Goal: Information Seeking & Learning: Learn about a topic

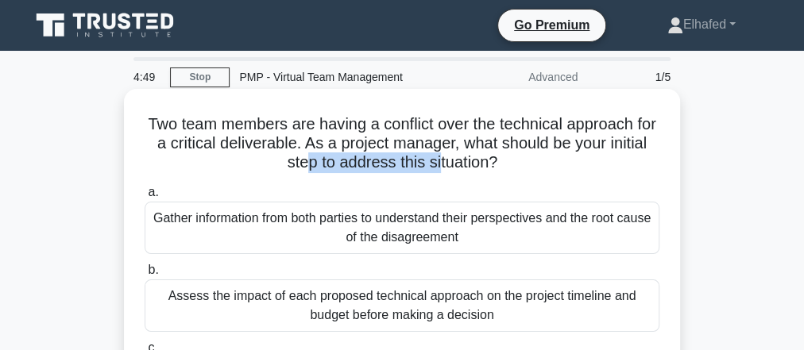
drag, startPoint x: 327, startPoint y: 167, endPoint x: 460, endPoint y: 165, distance: 132.7
click at [460, 165] on h5 "Two team members are having a conflict over the technical approach for a critic…" at bounding box center [402, 143] width 518 height 59
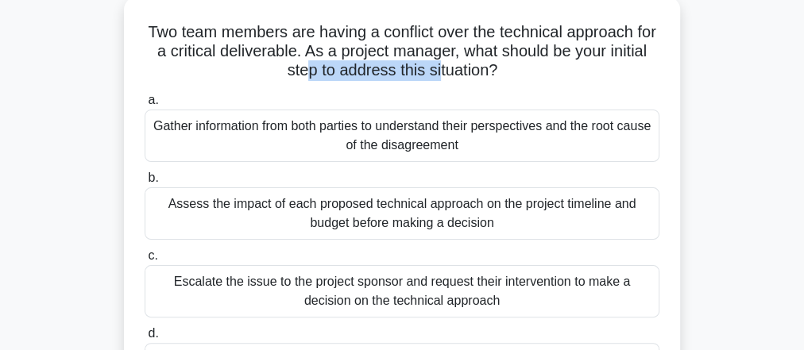
scroll to position [64, 0]
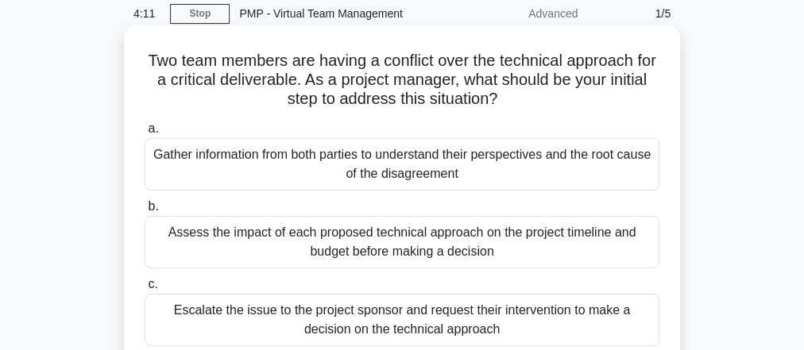
click at [414, 166] on div "Gather information from both parties to understand their perspectives and the r…" at bounding box center [402, 164] width 515 height 52
click at [145, 134] on input "a. Gather information from both parties to understand their perspectives and th…" at bounding box center [145, 129] width 0 height 10
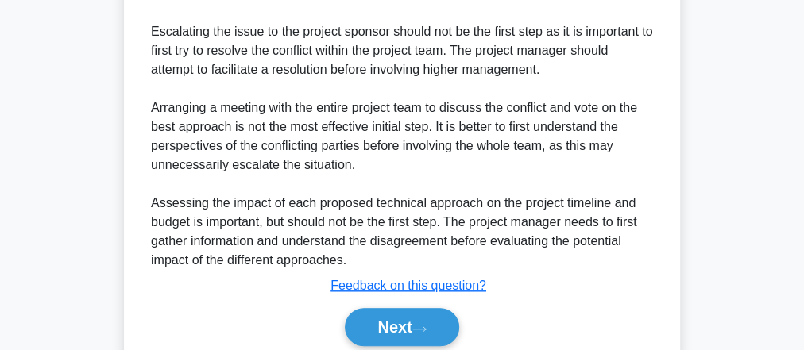
scroll to position [683, 0]
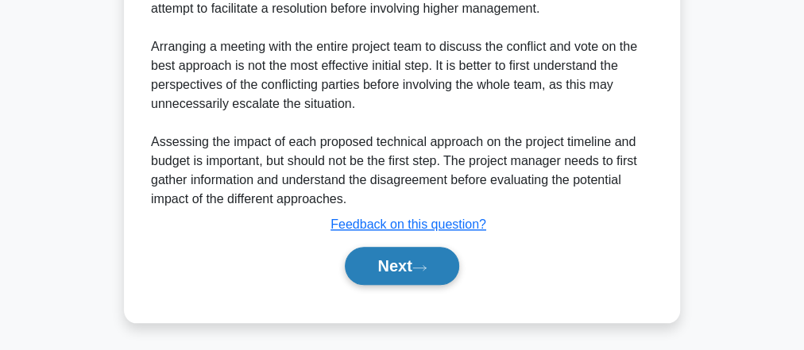
click at [424, 264] on icon at bounding box center [419, 268] width 14 height 9
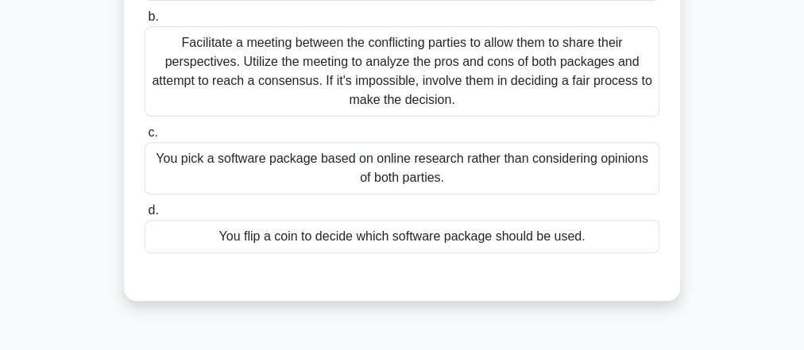
scroll to position [63, 0]
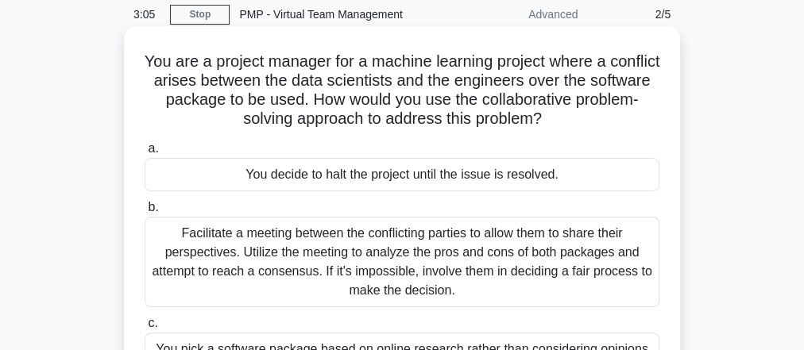
click at [399, 240] on div "Facilitate a meeting between the conflicting parties to allow them to share the…" at bounding box center [402, 262] width 515 height 91
click at [145, 213] on input "b. Facilitate a meeting between the conflicting parties to allow them to share …" at bounding box center [145, 208] width 0 height 10
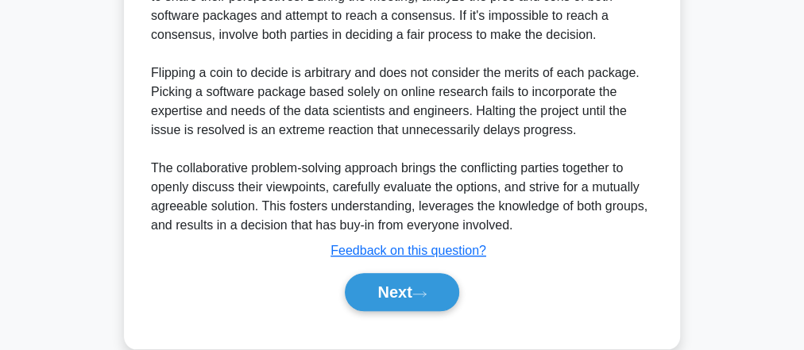
scroll to position [625, 0]
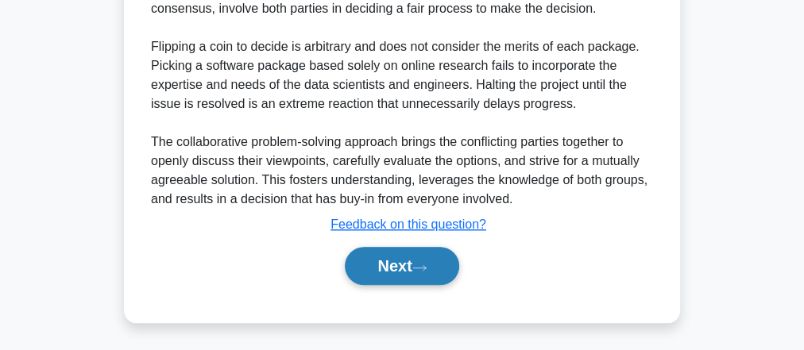
click at [420, 268] on icon at bounding box center [419, 268] width 14 height 9
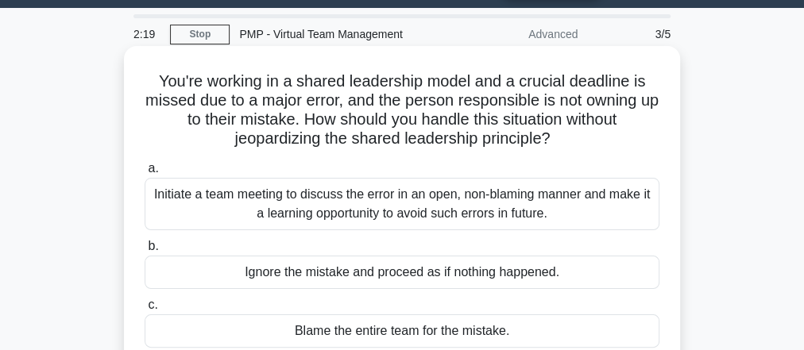
scroll to position [64, 0]
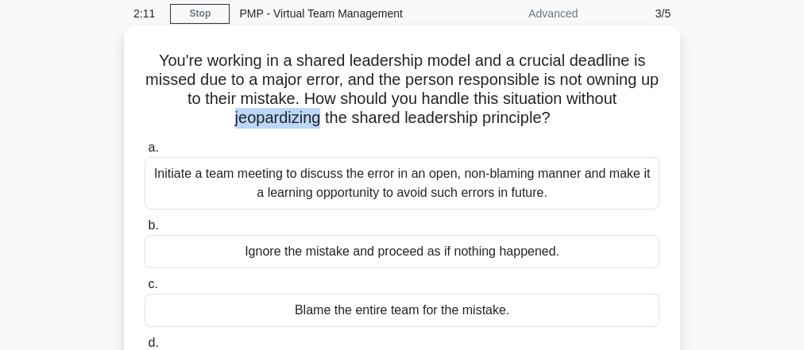
drag, startPoint x: 316, startPoint y: 122, endPoint x: 230, endPoint y: 124, distance: 85.0
click at [230, 124] on h5 "You're working in a shared leadership model and a crucial deadline is missed du…" at bounding box center [402, 90] width 518 height 78
copy h5 "jeopardizing"
click at [424, 107] on h5 "You're working in a shared leadership model and a crucial deadline is missed du…" at bounding box center [402, 90] width 518 height 78
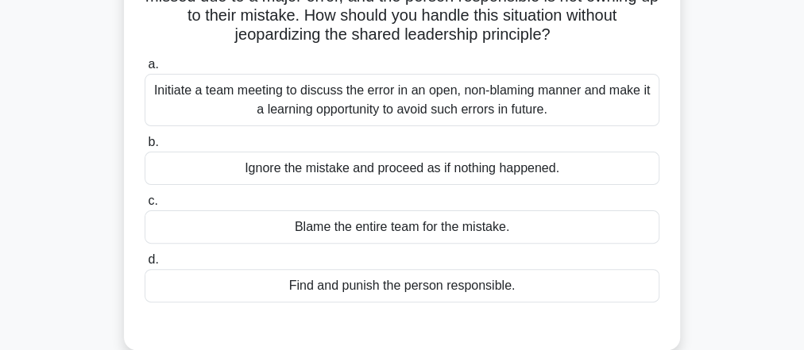
scroll to position [127, 0]
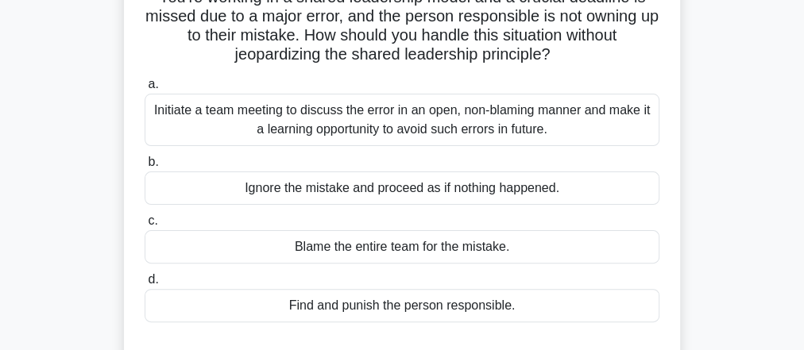
click at [418, 128] on div "Initiate a team meeting to discuss the error in an open, non-blaming manner and…" at bounding box center [402, 120] width 515 height 52
click at [145, 90] on input "a. Initiate a team meeting to discuss the error in an open, non-blaming manner …" at bounding box center [145, 84] width 0 height 10
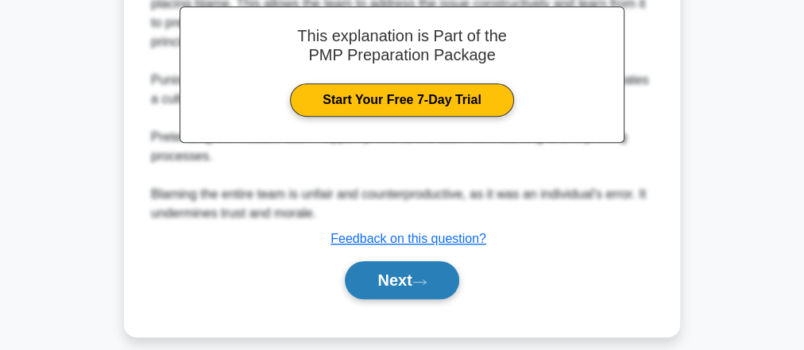
scroll to position [549, 0]
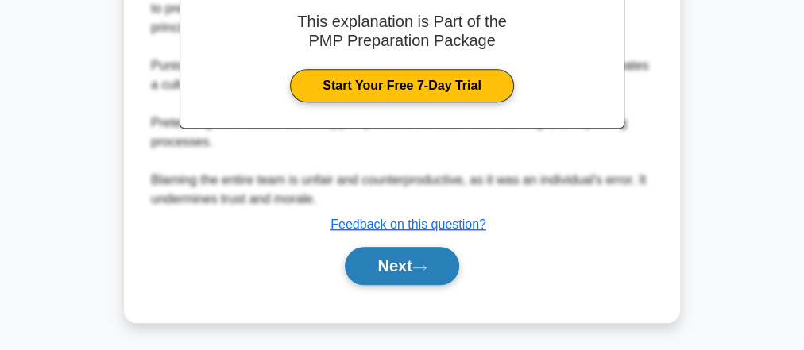
click at [426, 269] on icon at bounding box center [419, 268] width 14 height 9
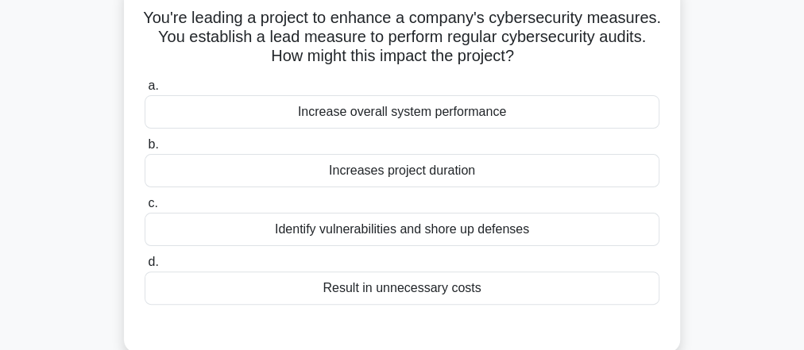
scroll to position [127, 0]
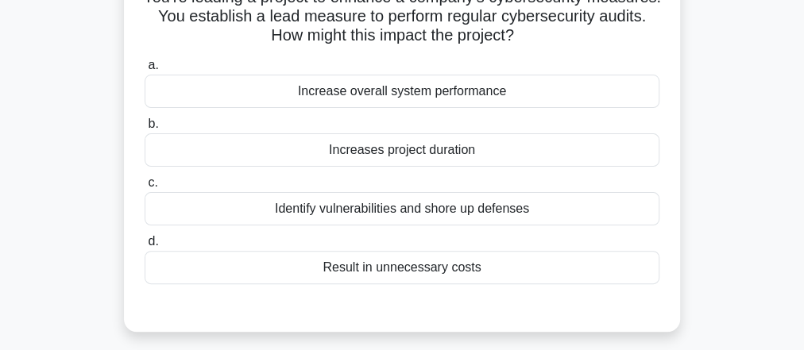
click at [431, 207] on div "Identify vulnerabilities and shore up defenses" at bounding box center [402, 208] width 515 height 33
click at [145, 188] on input "c. Identify vulnerabilities and shore up defenses" at bounding box center [145, 183] width 0 height 10
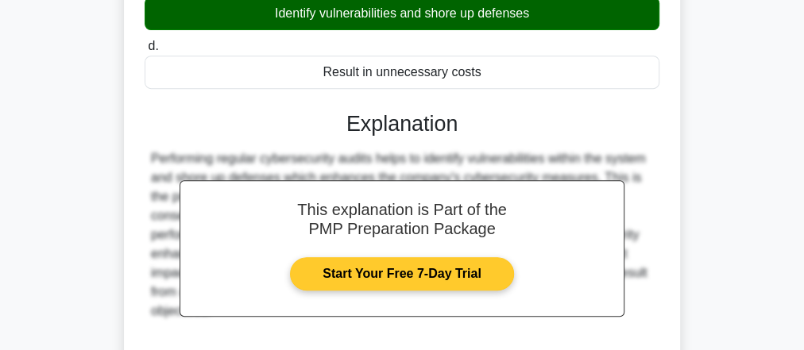
scroll to position [381, 0]
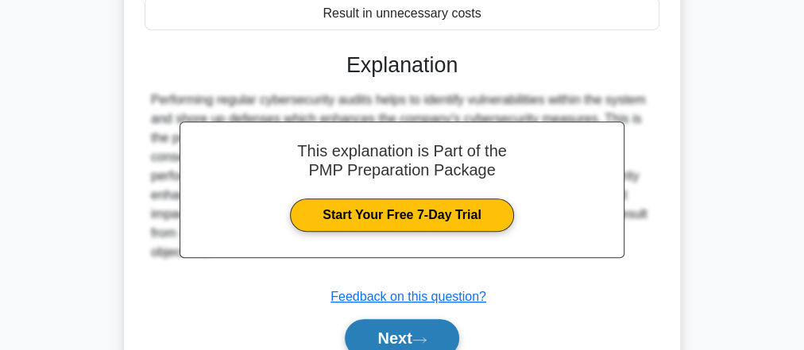
click at [421, 330] on button "Next" at bounding box center [402, 338] width 114 height 38
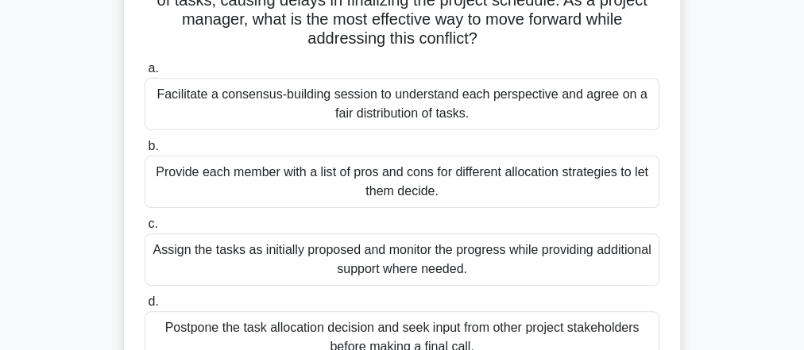
scroll to position [127, 0]
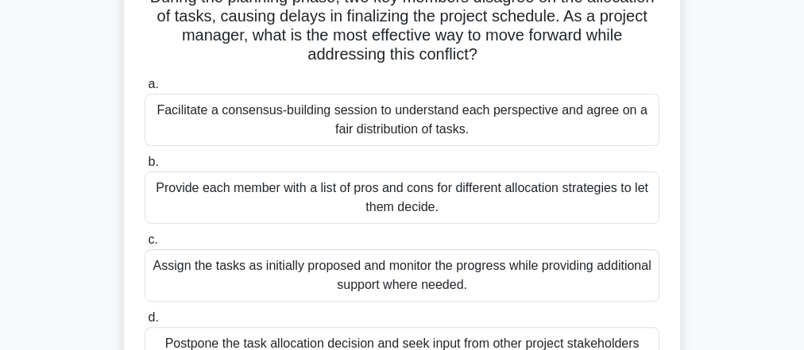
click at [405, 129] on div "Facilitate a consensus-building session to understand each perspective and agre…" at bounding box center [402, 120] width 515 height 52
click at [145, 90] on input "a. Facilitate a consensus-building session to understand each perspective and a…" at bounding box center [145, 84] width 0 height 10
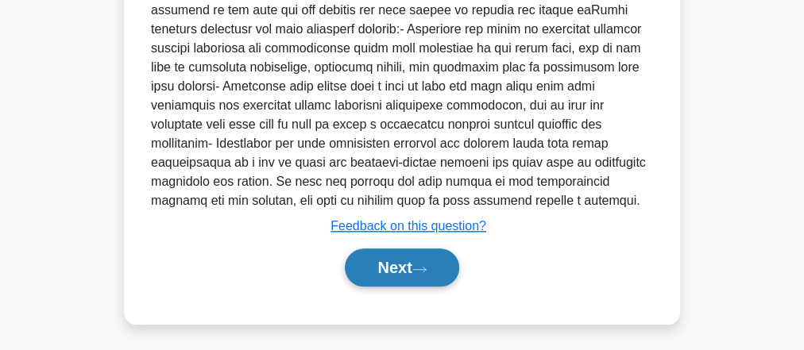
scroll to position [702, 0]
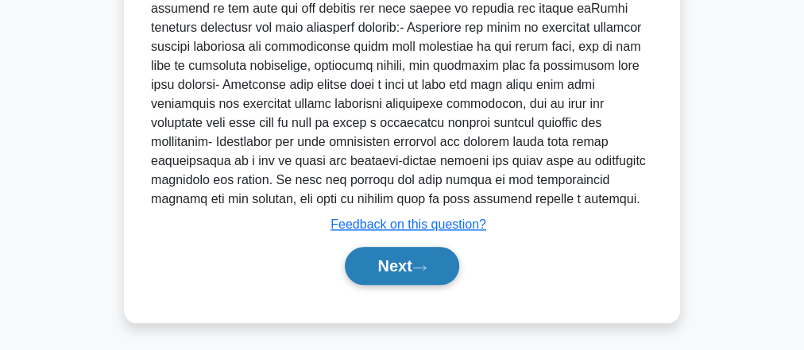
click at [412, 259] on button "Next" at bounding box center [402, 266] width 114 height 38
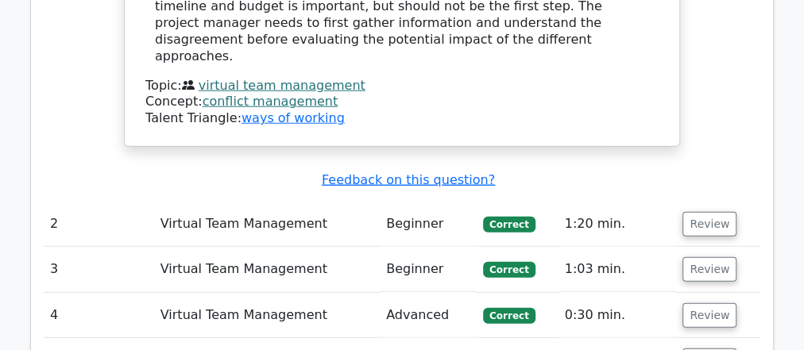
scroll to position [2098, 0]
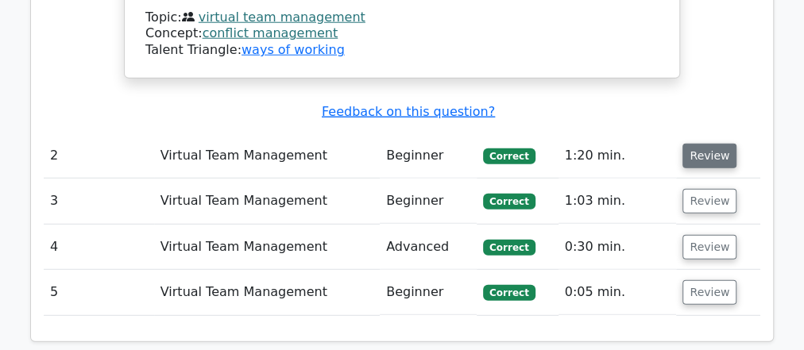
click at [712, 144] on button "Review" at bounding box center [710, 156] width 54 height 25
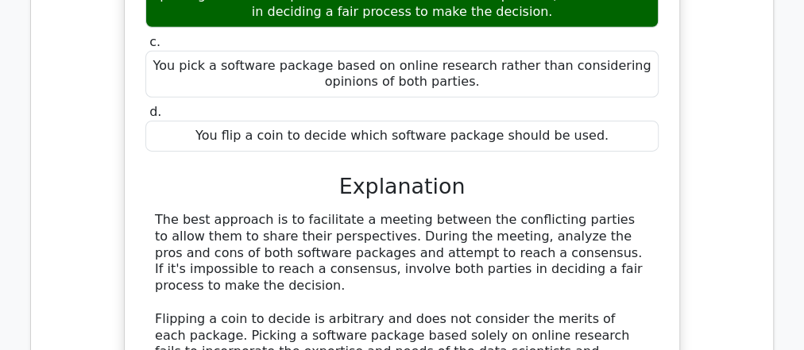
scroll to position [2543, 0]
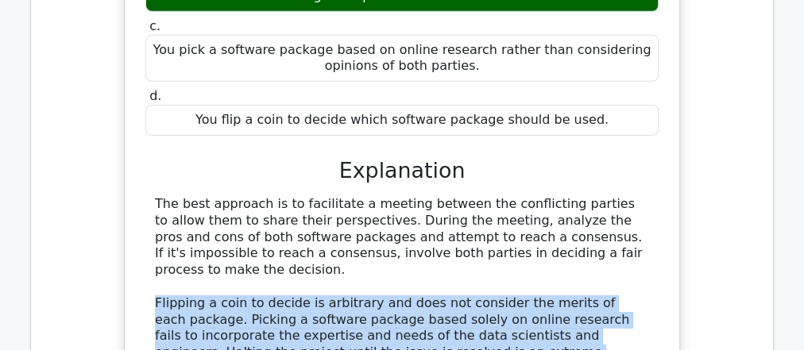
drag, startPoint x: 157, startPoint y: 147, endPoint x: 564, endPoint y: 194, distance: 410.4
click at [564, 196] on div "The best approach is to facilitate a meeting between the conflicting parties to…" at bounding box center [402, 336] width 494 height 281
copy div "Flipping a coin to decide is arbitrary and does not consider the merits of each…"
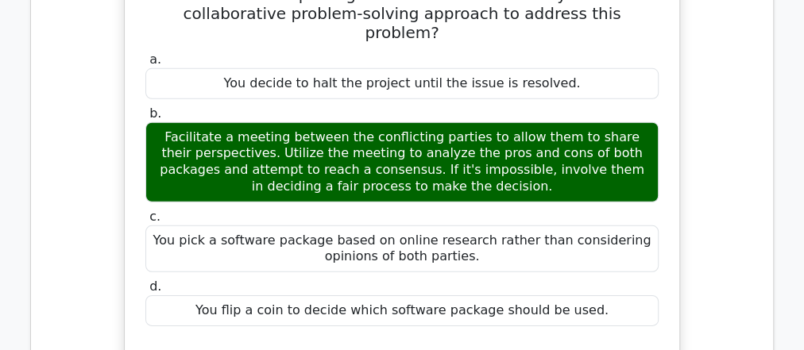
scroll to position [2098, 0]
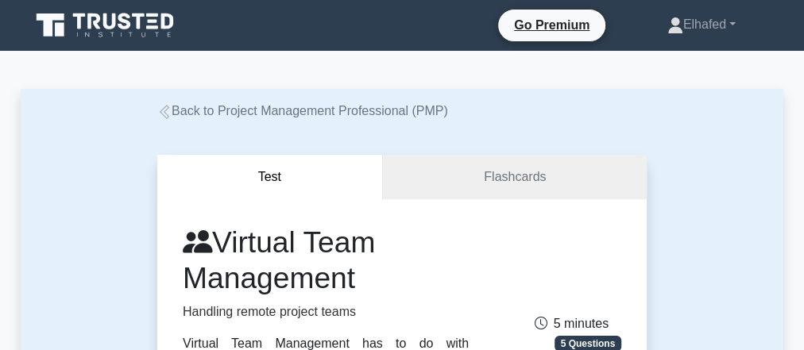
click at [280, 177] on button "Test" at bounding box center [270, 177] width 226 height 45
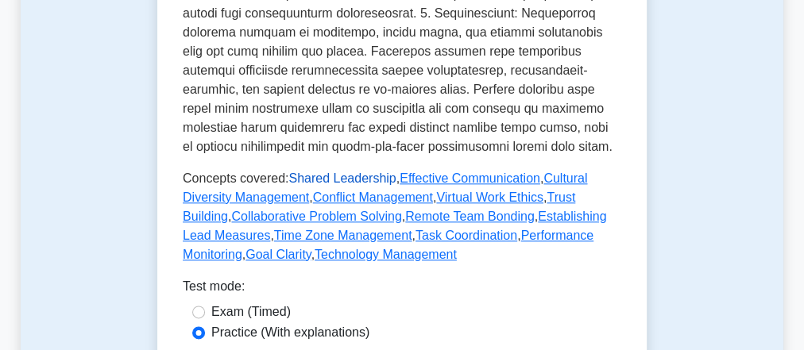
scroll to position [954, 0]
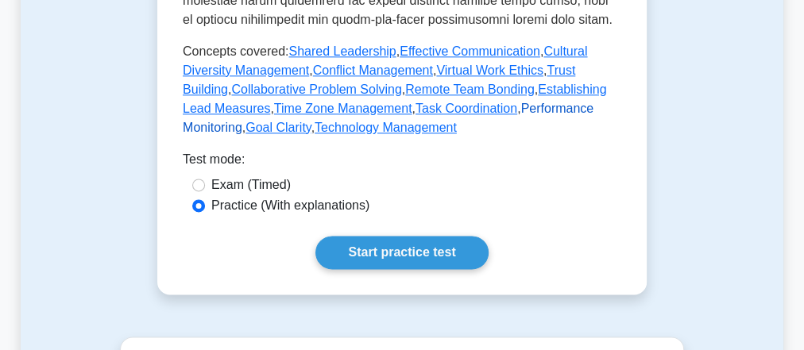
click at [535, 102] on link "Performance Monitoring" at bounding box center [388, 118] width 411 height 33
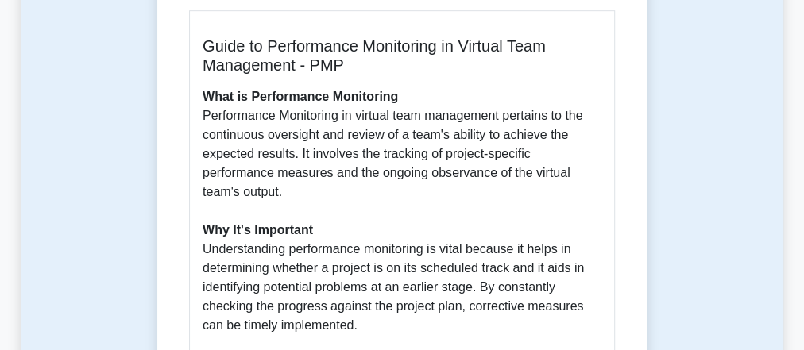
scroll to position [509, 0]
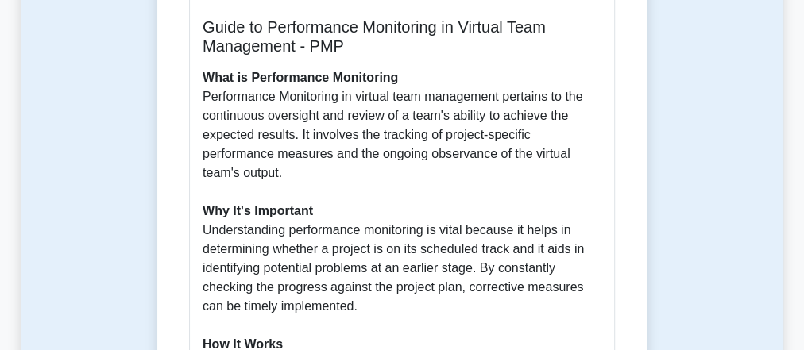
drag, startPoint x: 380, startPoint y: 116, endPoint x: 385, endPoint y: 146, distance: 30.6
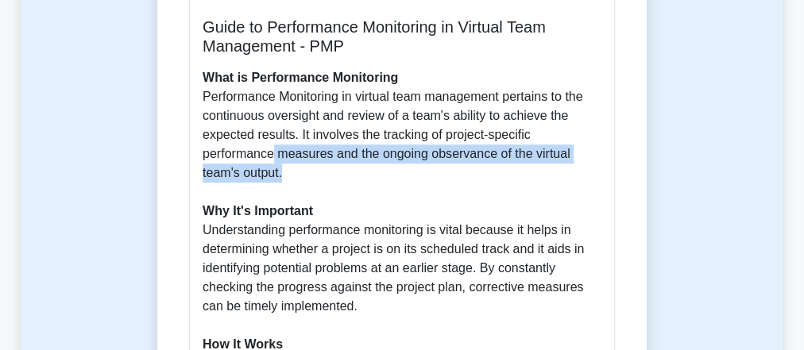
drag, startPoint x: 269, startPoint y: 137, endPoint x: 280, endPoint y: 152, distance: 18.8
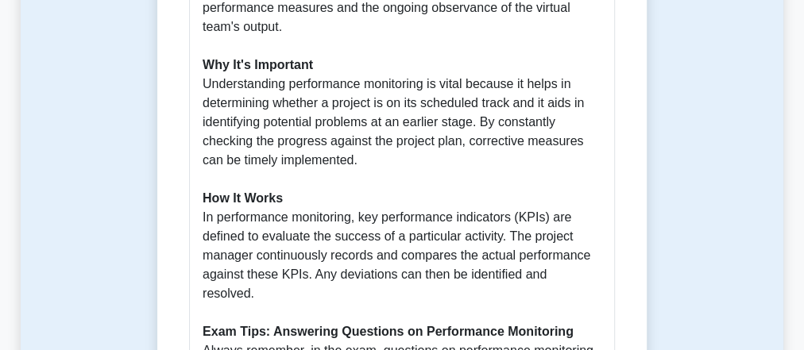
scroll to position [636, 0]
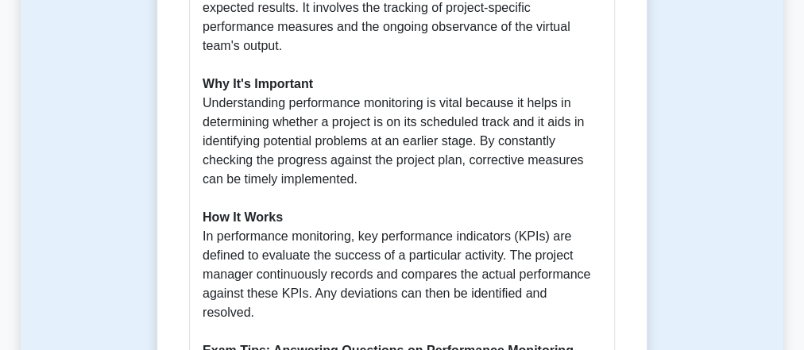
drag, startPoint x: 358, startPoint y: 101, endPoint x: 358, endPoint y: 154, distance: 53.3
click at [358, 154] on p "What is Performance Monitoring Performance Monitoring in virtual team managemen…" at bounding box center [402, 255] width 399 height 629
click at [300, 103] on p "What is Performance Monitoring Performance Monitoring in virtual team managemen…" at bounding box center [402, 255] width 399 height 629
drag, startPoint x: 281, startPoint y: 122, endPoint x: 356, endPoint y: 151, distance: 80.0
click at [356, 151] on p "What is Performance Monitoring Performance Monitoring in virtual team managemen…" at bounding box center [402, 255] width 399 height 629
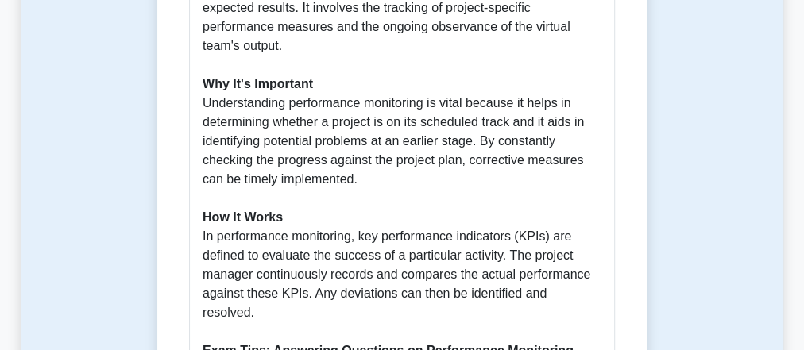
click at [376, 100] on p "What is Performance Monitoring Performance Monitoring in virtual team managemen…" at bounding box center [402, 255] width 399 height 629
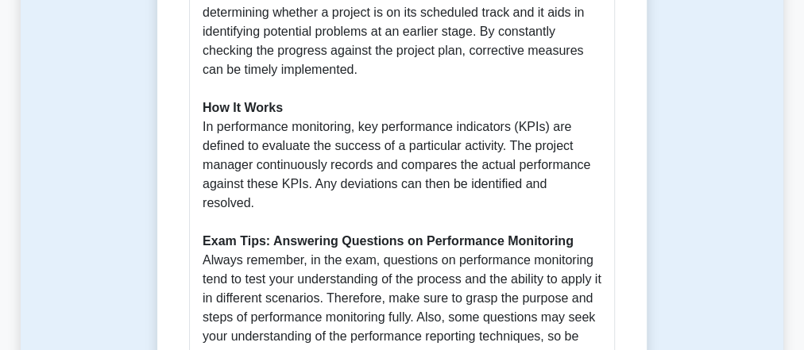
scroll to position [763, 0]
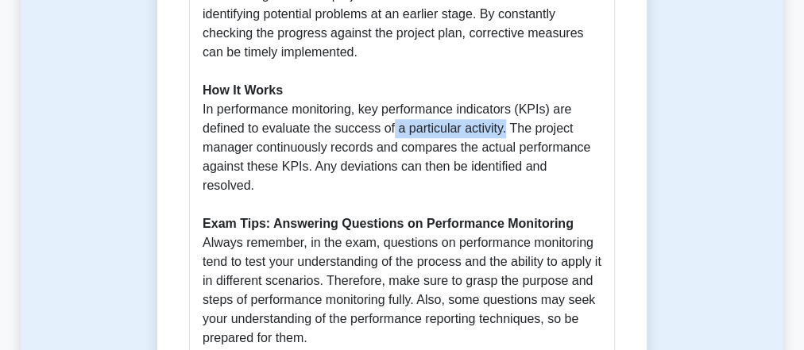
drag, startPoint x: 385, startPoint y: 112, endPoint x: 499, endPoint y: 113, distance: 114.4
click at [499, 113] on p "What is Performance Monitoring Performance Monitoring in virtual team managemen…" at bounding box center [402, 128] width 399 height 629
click at [350, 135] on p "What is Performance Monitoring Performance Monitoring in virtual team managemen…" at bounding box center [402, 128] width 399 height 629
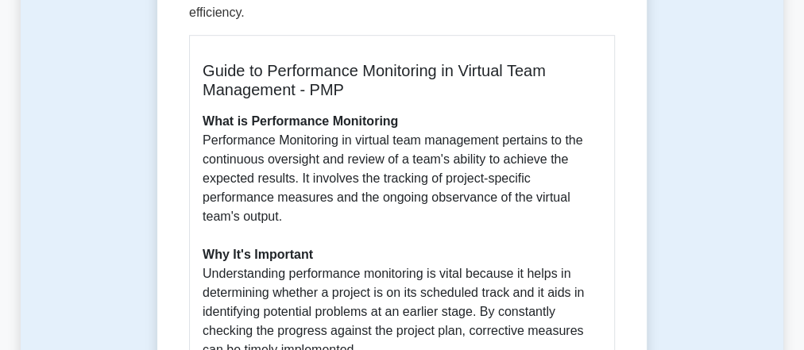
scroll to position [445, 0]
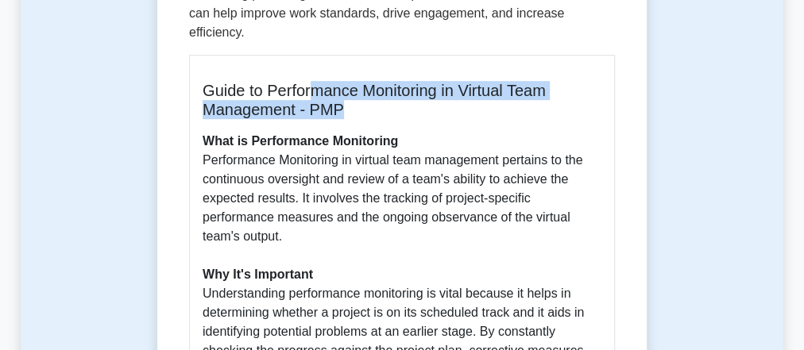
drag, startPoint x: 318, startPoint y: 79, endPoint x: 343, endPoint y: 97, distance: 30.9
click at [343, 97] on h5 "Guide to Performance Monitoring in Virtual Team Management - PMP" at bounding box center [402, 100] width 399 height 38
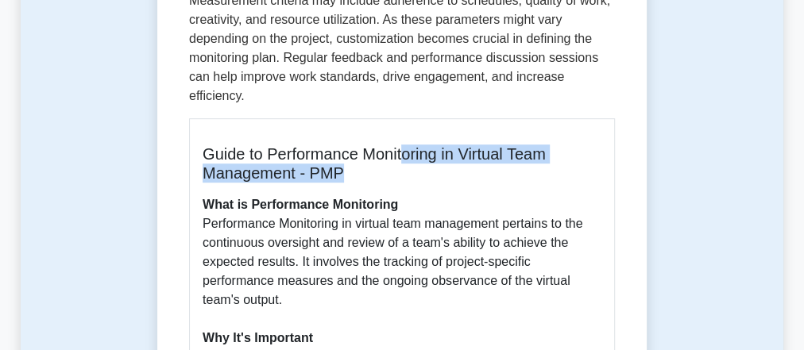
drag, startPoint x: 406, startPoint y: 135, endPoint x: 557, endPoint y: 151, distance: 151.8
click at [557, 151] on h5 "Guide to Performance Monitoring in Virtual Team Management - PMP" at bounding box center [402, 164] width 399 height 38
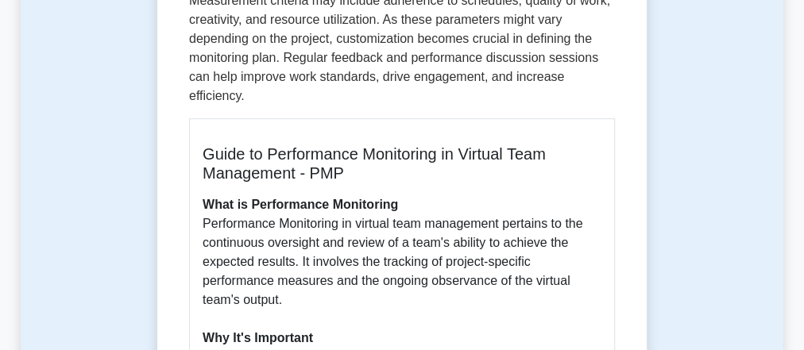
click at [320, 145] on h5 "Guide to Performance Monitoring in Virtual Team Management - PMP" at bounding box center [402, 164] width 399 height 38
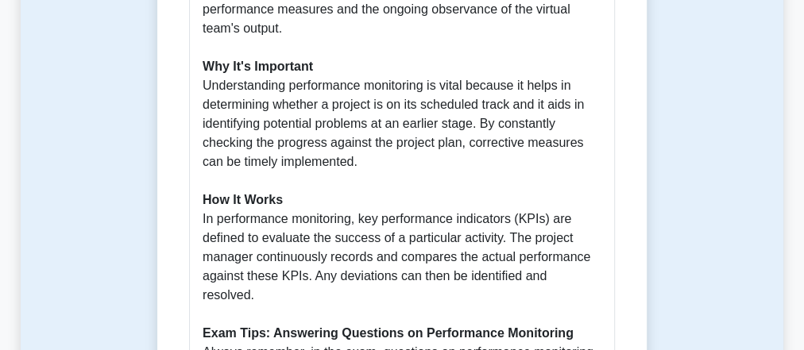
scroll to position [636, 0]
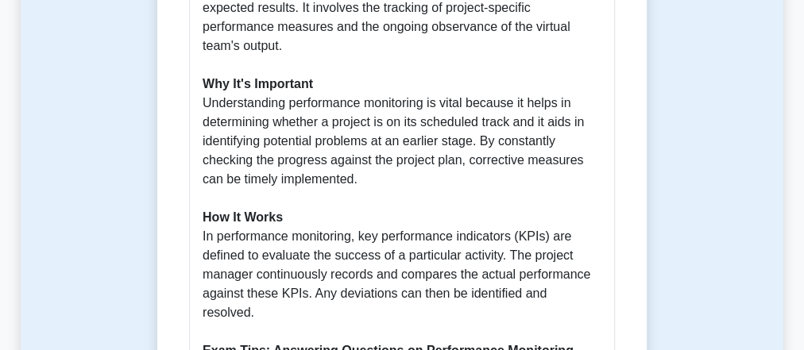
drag, startPoint x: 291, startPoint y: 90, endPoint x: 358, endPoint y: 155, distance: 93.9
click at [358, 155] on p "What is Performance Monitoring Performance Monitoring in virtual team managemen…" at bounding box center [402, 255] width 399 height 629
click at [271, 106] on p "What is Performance Monitoring Performance Monitoring in virtual team managemen…" at bounding box center [402, 255] width 399 height 629
drag, startPoint x: 203, startPoint y: 87, endPoint x: 361, endPoint y: 152, distance: 170.3
click at [361, 152] on p "What is Performance Monitoring Performance Monitoring in virtual team managemen…" at bounding box center [402, 255] width 399 height 629
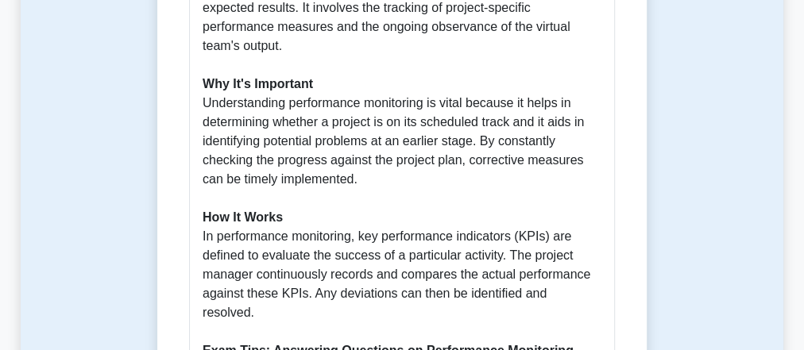
click at [275, 141] on p "What is Performance Monitoring Performance Monitoring in virtual team managemen…" at bounding box center [402, 255] width 399 height 629
drag, startPoint x: 261, startPoint y: 141, endPoint x: 362, endPoint y: 154, distance: 102.5
click at [362, 154] on p "What is Performance Monitoring Performance Monitoring in virtual team managemen…" at bounding box center [402, 255] width 399 height 629
click at [309, 114] on p "What is Performance Monitoring Performance Monitoring in virtual team managemen…" at bounding box center [402, 255] width 399 height 629
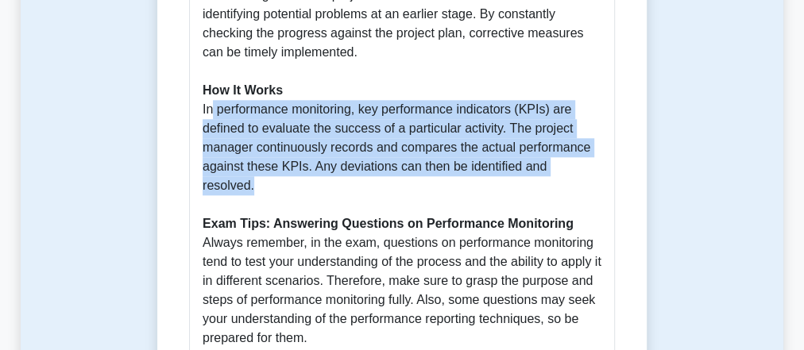
drag, startPoint x: 204, startPoint y: 91, endPoint x: 593, endPoint y: 143, distance: 392.0
click at [593, 143] on p "What is Performance Monitoring Performance Monitoring in virtual team managemen…" at bounding box center [402, 128] width 399 height 629
click at [408, 106] on p "What is Performance Monitoring Performance Monitoring in virtual team managemen…" at bounding box center [402, 128] width 399 height 629
drag, startPoint x: 201, startPoint y: 90, endPoint x: 587, endPoint y: 157, distance: 391.3
click at [587, 157] on div "Guide to Performance Monitoring in Virtual Team Management - PMP What is Perfor…" at bounding box center [402, 103] width 426 height 733
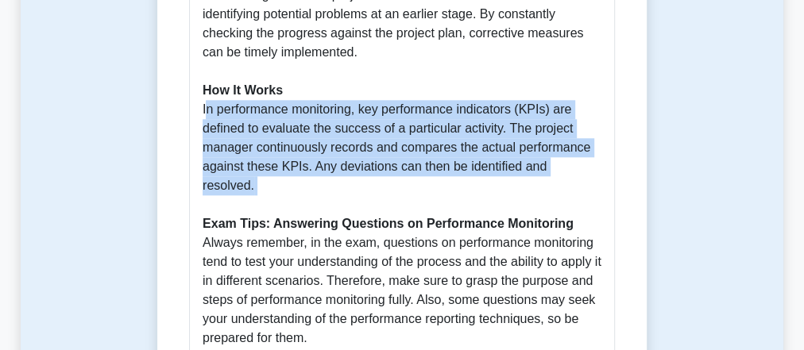
click at [392, 114] on p "What is Performance Monitoring Performance Monitoring in virtual team managemen…" at bounding box center [402, 128] width 399 height 629
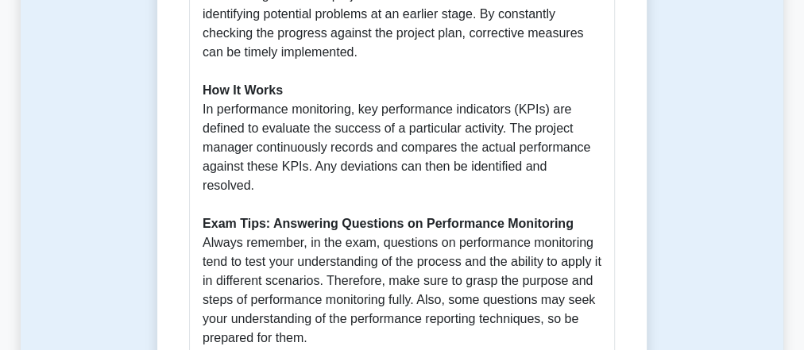
drag, startPoint x: 200, startPoint y: 93, endPoint x: 594, endPoint y: 141, distance: 396.4
click at [594, 141] on div "Guide to Performance Monitoring in Virtual Team Management - PMP What is Perfor…" at bounding box center [402, 103] width 426 height 733
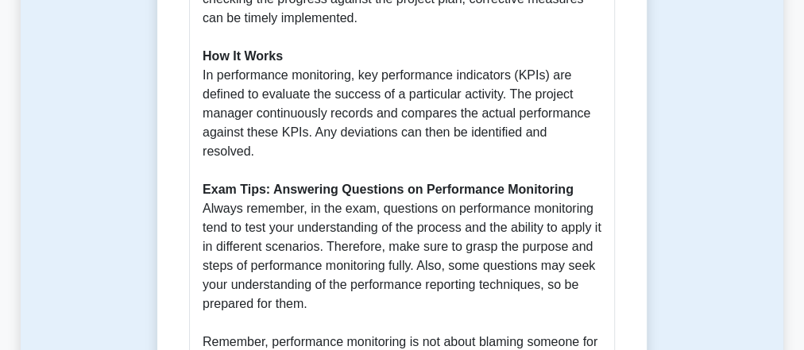
scroll to position [827, 0]
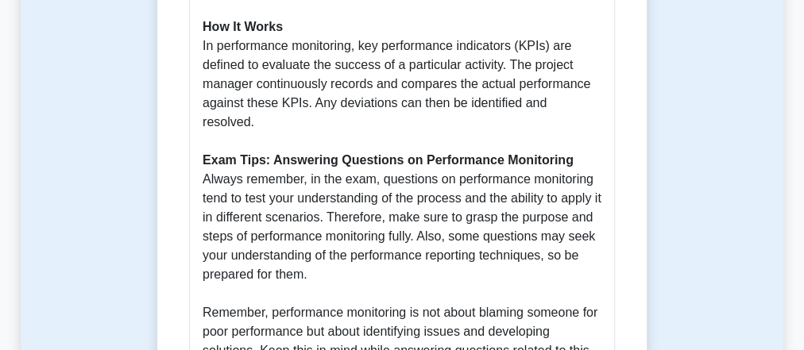
click at [446, 83] on p "What is Performance Monitoring Performance Monitoring in virtual team managemen…" at bounding box center [402, 64] width 399 height 629
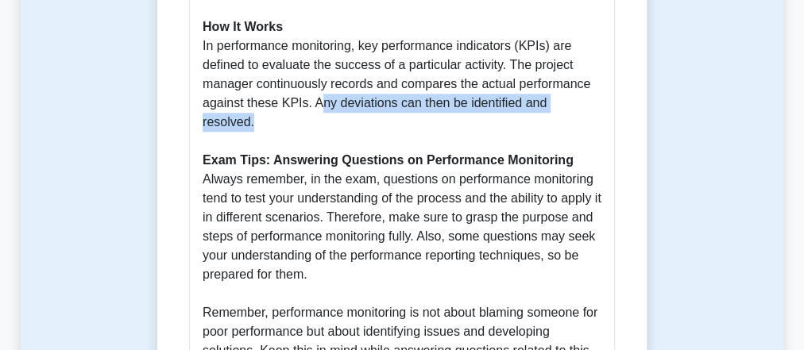
drag, startPoint x: 313, startPoint y: 83, endPoint x: 590, endPoint y: 82, distance: 276.6
click at [590, 82] on p "What is Performance Monitoring Performance Monitoring in virtual team managemen…" at bounding box center [402, 64] width 399 height 629
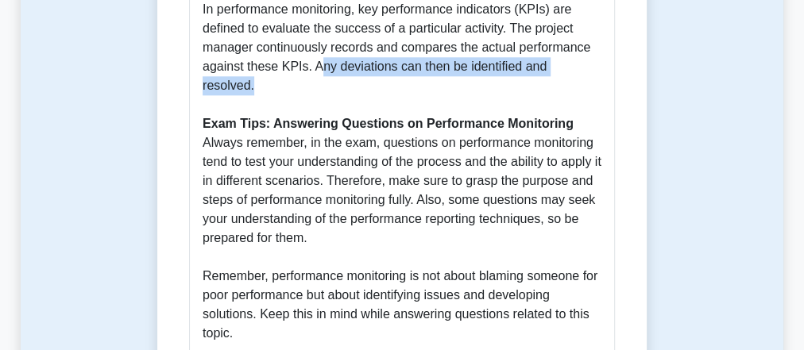
scroll to position [890, 0]
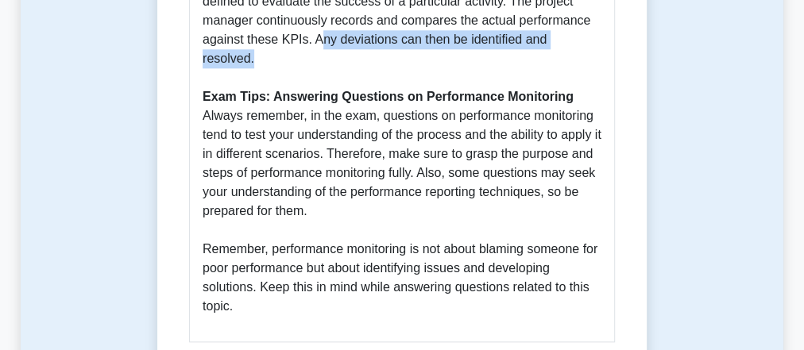
drag, startPoint x: 273, startPoint y: 61, endPoint x: 318, endPoint y: 166, distance: 114.0
click at [318, 166] on p "What is Performance Monitoring Performance Monitoring in virtual team managemen…" at bounding box center [402, 1] width 399 height 629
click at [383, 114] on p "What is Performance Monitoring Performance Monitoring in virtual team managemen…" at bounding box center [402, 1] width 399 height 629
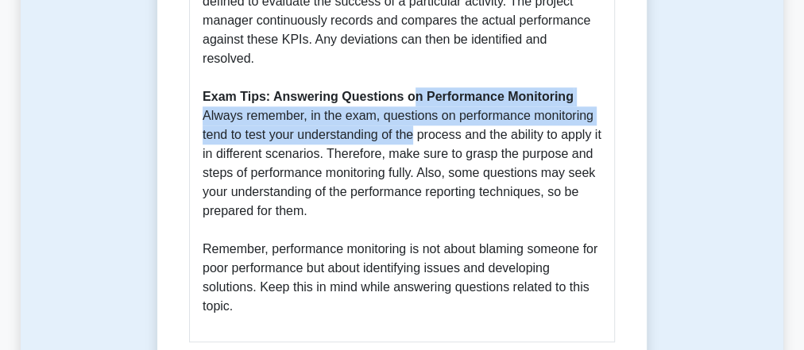
drag, startPoint x: 409, startPoint y: 59, endPoint x: 409, endPoint y: 102, distance: 42.9
click at [409, 102] on p "What is Performance Monitoring Performance Monitoring in virtual team managemen…" at bounding box center [402, 1] width 399 height 629
click at [303, 94] on p "What is Performance Monitoring Performance Monitoring in virtual team managemen…" at bounding box center [402, 1] width 399 height 629
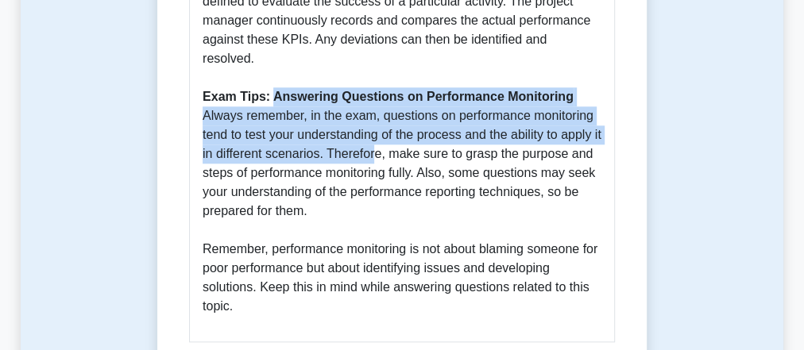
drag, startPoint x: 271, startPoint y: 60, endPoint x: 381, endPoint y: 117, distance: 123.3
click at [381, 117] on p "What is Performance Monitoring Performance Monitoring in virtual team managemen…" at bounding box center [402, 1] width 399 height 629
click at [296, 95] on p "What is Performance Monitoring Performance Monitoring in virtual team managemen…" at bounding box center [402, 1] width 399 height 629
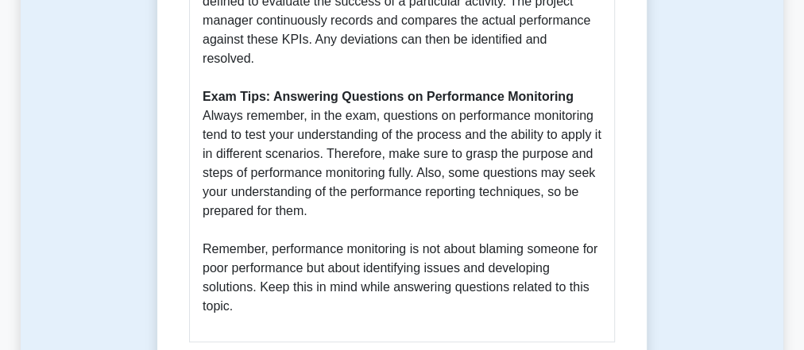
drag, startPoint x: 379, startPoint y: 82, endPoint x: 319, endPoint y: 171, distance: 107.6
click at [319, 171] on p "What is Performance Monitoring Performance Monitoring in virtual team managemen…" at bounding box center [402, 1] width 399 height 629
click at [505, 176] on p "What is Performance Monitoring Performance Monitoring in virtual team managemen…" at bounding box center [402, 1] width 399 height 629
click at [363, 97] on p "What is Performance Monitoring Performance Monitoring in virtual team managemen…" at bounding box center [402, 1] width 399 height 629
drag, startPoint x: 308, startPoint y: 79, endPoint x: 310, endPoint y: 168, distance: 89.8
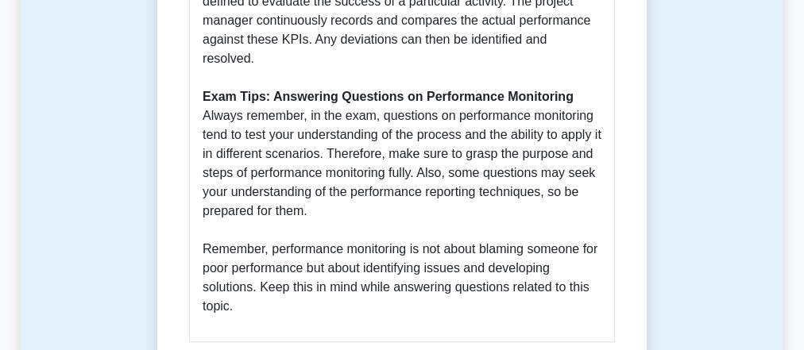
click at [310, 168] on p "What is Performance Monitoring Performance Monitoring in virtual team managemen…" at bounding box center [402, 1] width 399 height 629
click at [424, 100] on p "What is Performance Monitoring Performance Monitoring in virtual team managemen…" at bounding box center [402, 1] width 399 height 629
drag, startPoint x: 274, startPoint y: 57, endPoint x: 309, endPoint y: 169, distance: 117.4
click at [309, 169] on p "What is Performance Monitoring Performance Monitoring in virtual team managemen…" at bounding box center [402, 1] width 399 height 629
click at [423, 90] on p "What is Performance Monitoring Performance Monitoring in virtual team managemen…" at bounding box center [402, 1] width 399 height 629
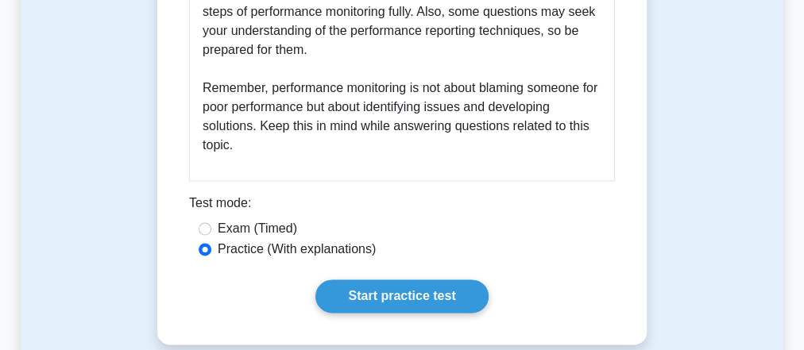
scroll to position [1081, 0]
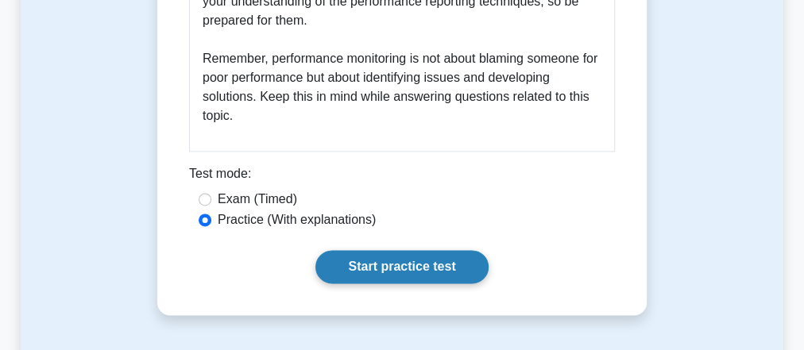
click at [451, 250] on link "Start practice test" at bounding box center [402, 266] width 172 height 33
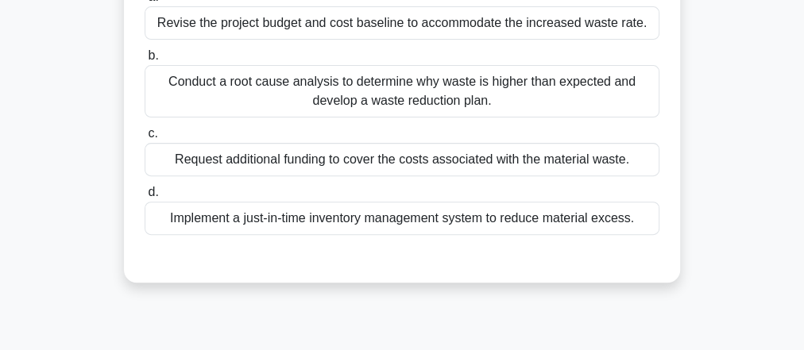
scroll to position [254, 0]
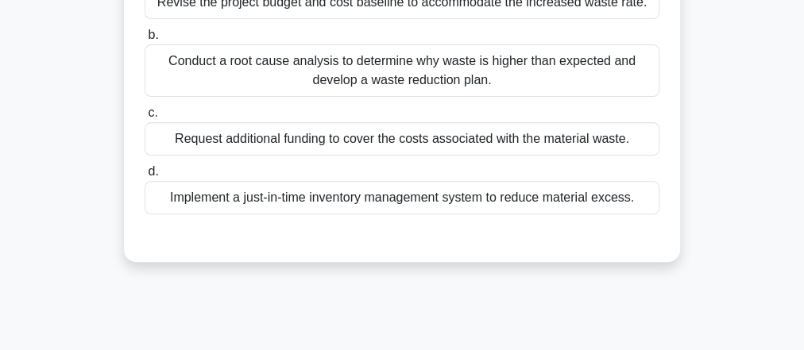
click at [429, 215] on div "Implement a just-in-time inventory management system to reduce material excess." at bounding box center [402, 197] width 515 height 33
click at [145, 177] on input "d. Implement a just-in-time inventory management system to reduce material exce…" at bounding box center [145, 172] width 0 height 10
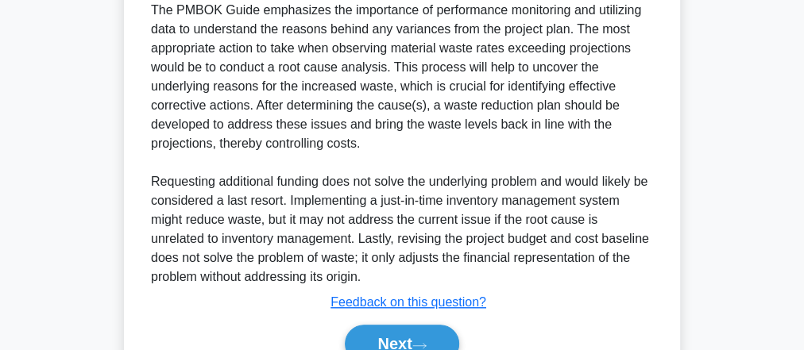
scroll to position [627, 0]
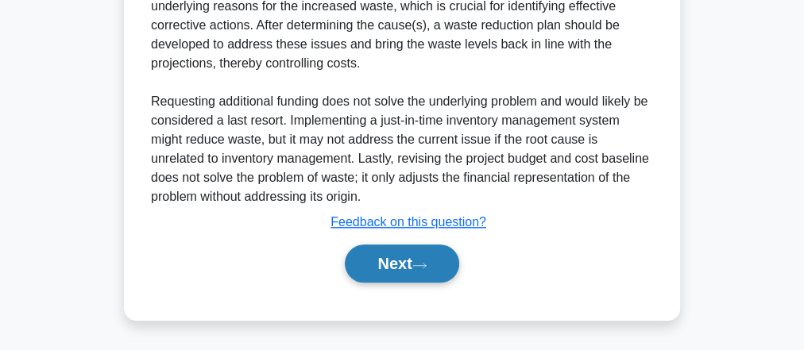
click at [447, 261] on button "Next" at bounding box center [402, 264] width 114 height 38
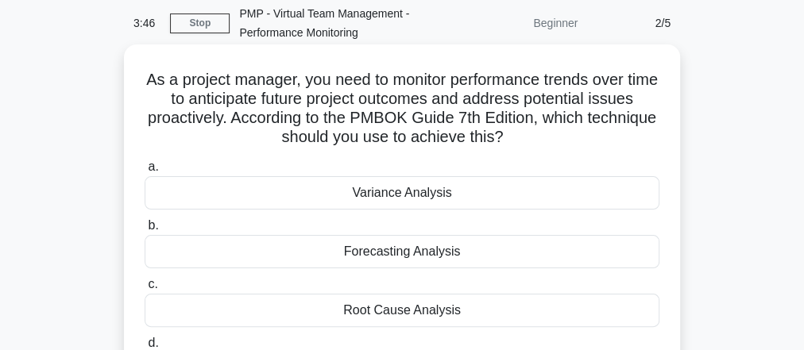
scroll to position [127, 0]
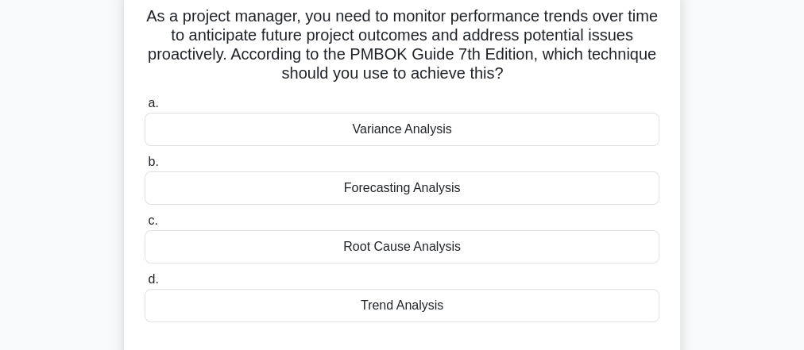
click at [435, 247] on div "Root Cause Analysis" at bounding box center [402, 246] width 515 height 33
click at [145, 226] on input "c. Root Cause Analysis" at bounding box center [145, 221] width 0 height 10
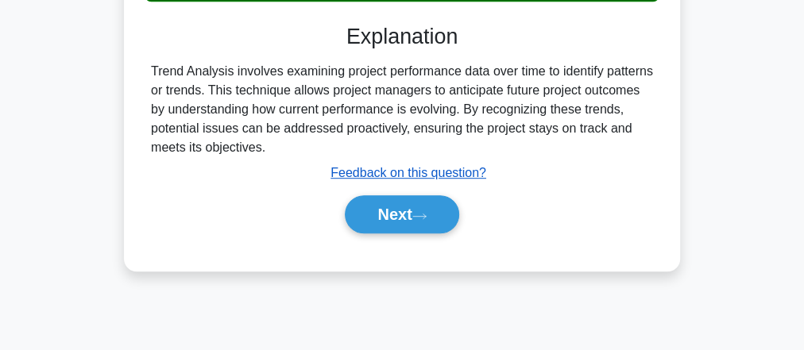
scroll to position [508, 0]
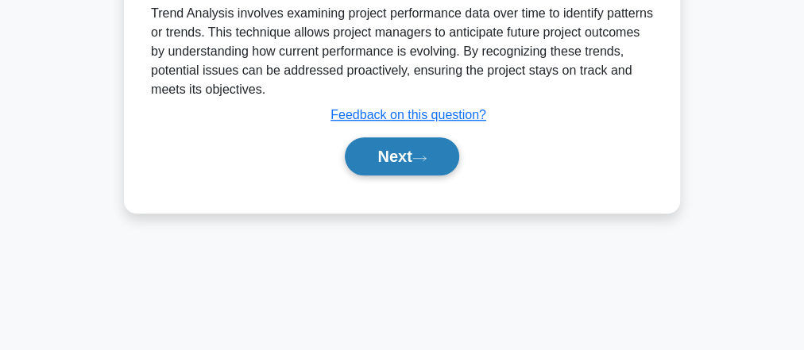
click at [418, 157] on icon at bounding box center [419, 158] width 14 height 9
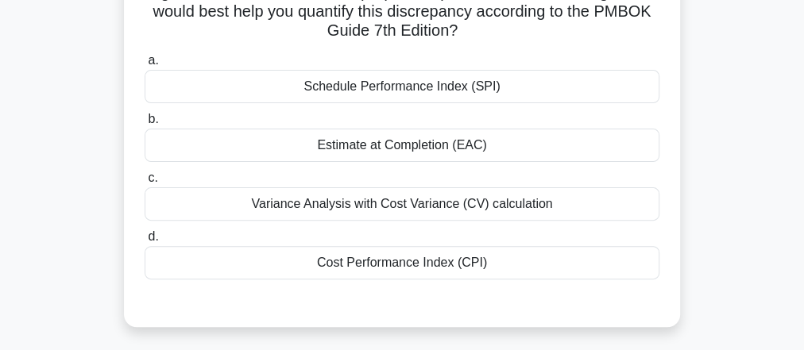
scroll to position [191, 0]
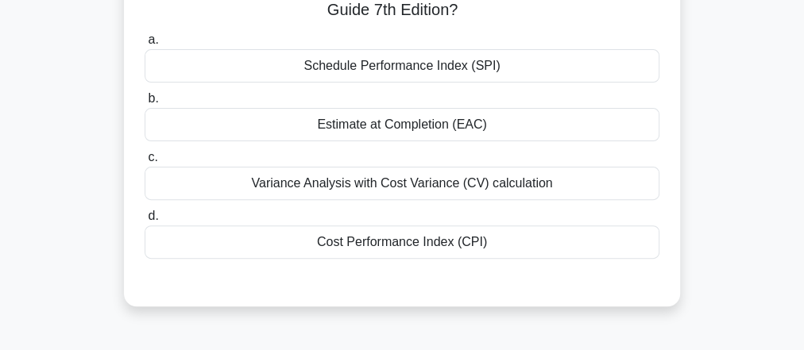
click at [432, 243] on div "Cost Performance Index (CPI)" at bounding box center [402, 242] width 515 height 33
click at [145, 222] on input "d. Cost Performance Index (CPI)" at bounding box center [145, 216] width 0 height 10
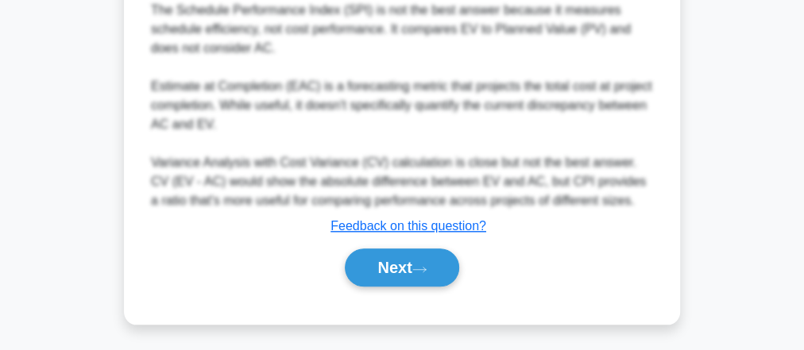
scroll to position [702, 0]
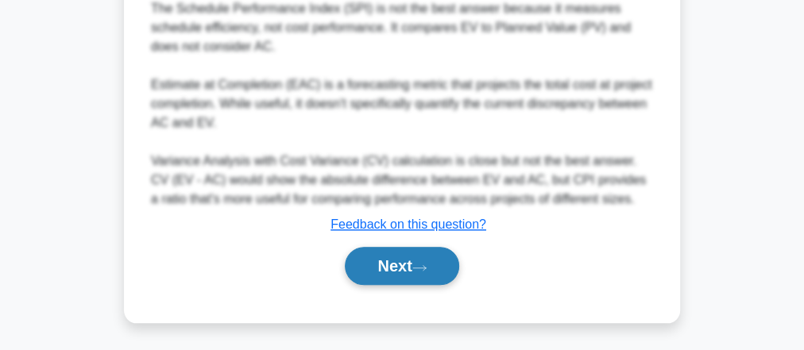
click at [434, 261] on button "Next" at bounding box center [402, 266] width 114 height 38
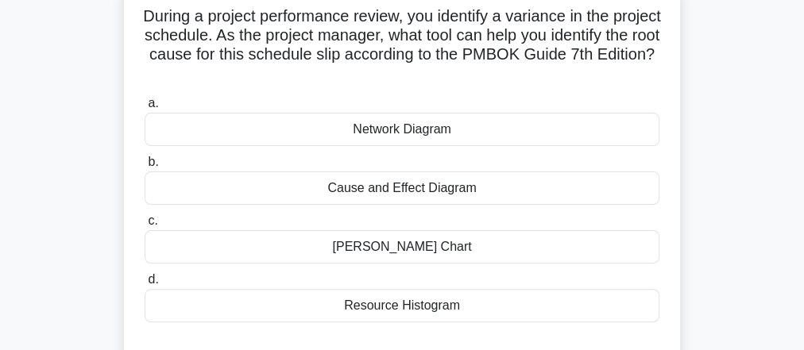
scroll to position [191, 0]
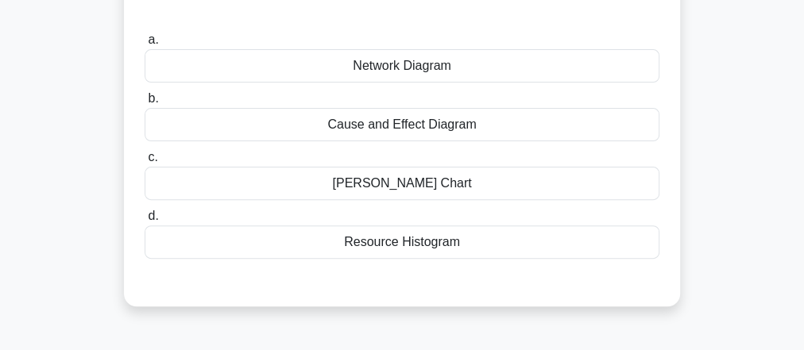
click at [408, 125] on div "Cause and Effect Diagram" at bounding box center [402, 124] width 515 height 33
click at [145, 104] on input "b. Cause and Effect Diagram" at bounding box center [145, 99] width 0 height 10
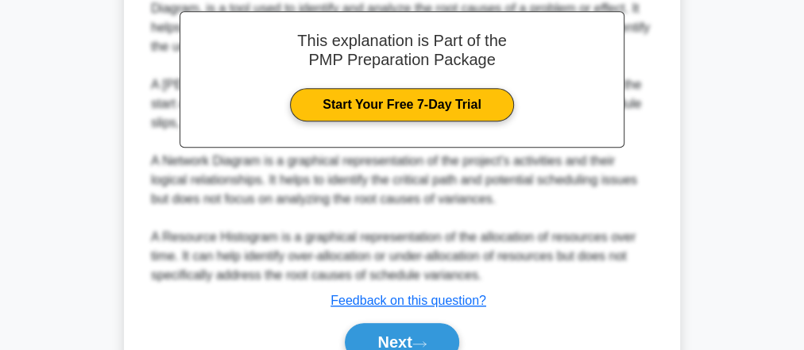
scroll to position [606, 0]
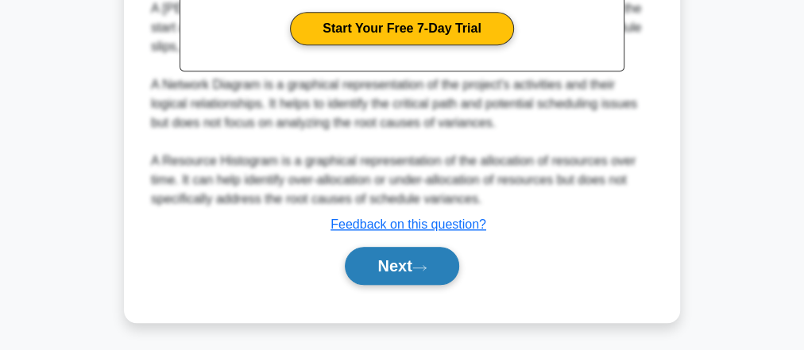
click at [419, 269] on icon at bounding box center [419, 268] width 14 height 9
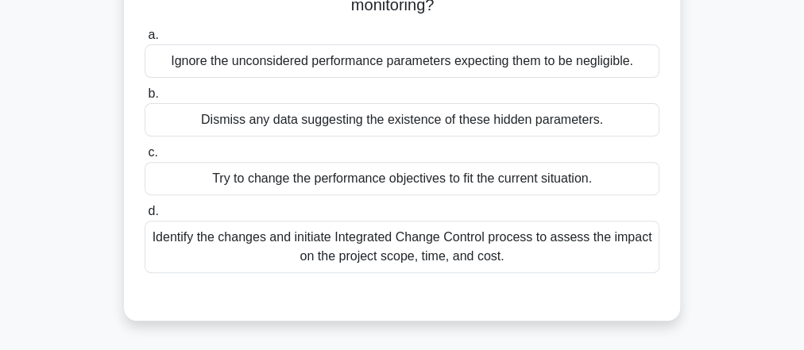
scroll to position [254, 0]
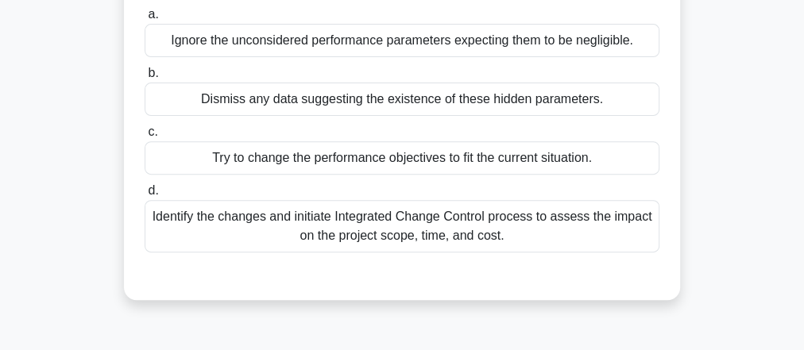
click at [432, 224] on div "Identify the changes and initiate Integrated Change Control process to assess t…" at bounding box center [402, 226] width 515 height 52
click at [145, 196] on input "d. Identify the changes and initiate Integrated Change Control process to asses…" at bounding box center [145, 191] width 0 height 10
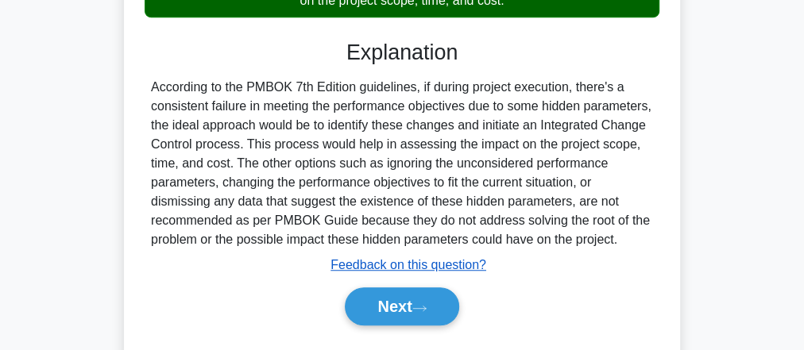
scroll to position [530, 0]
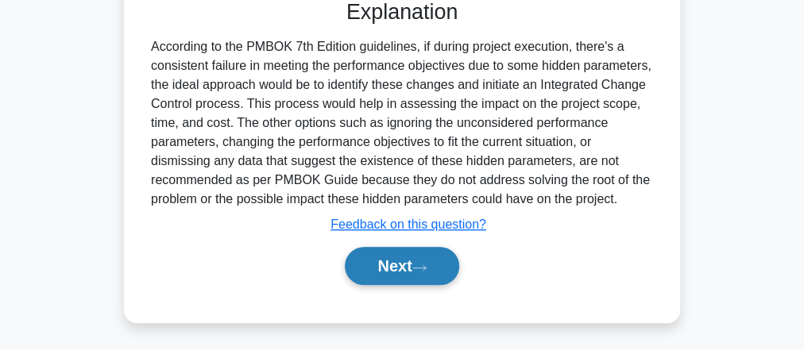
click at [410, 267] on button "Next" at bounding box center [402, 266] width 114 height 38
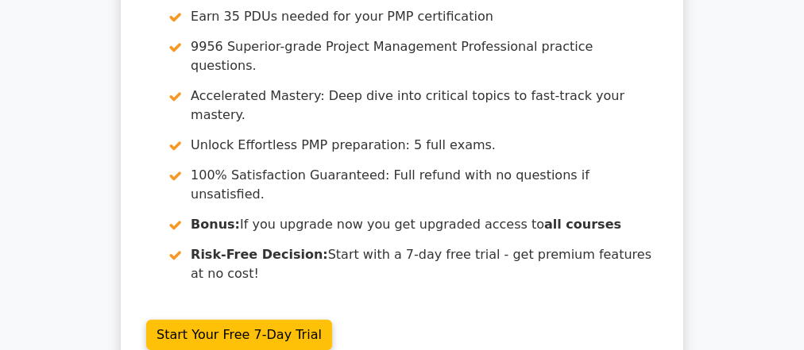
scroll to position [2463, 0]
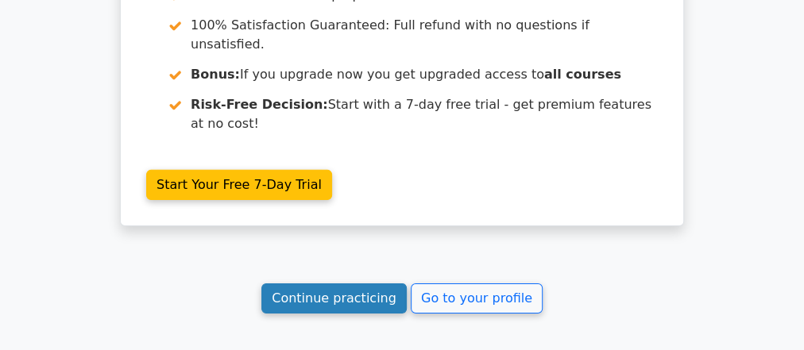
click at [358, 284] on link "Continue practicing" at bounding box center [333, 299] width 145 height 30
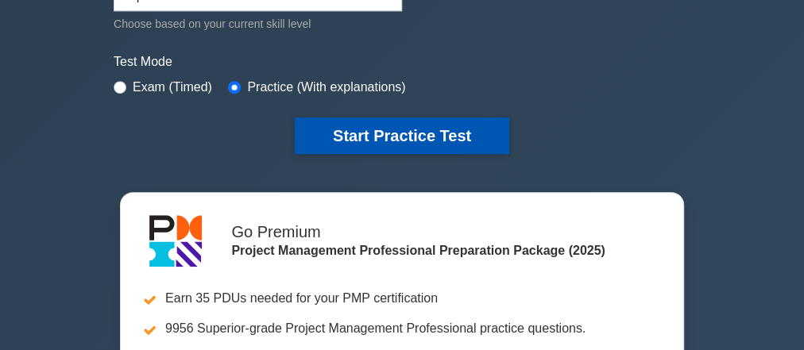
click at [436, 130] on button "Start Practice Test" at bounding box center [402, 136] width 215 height 37
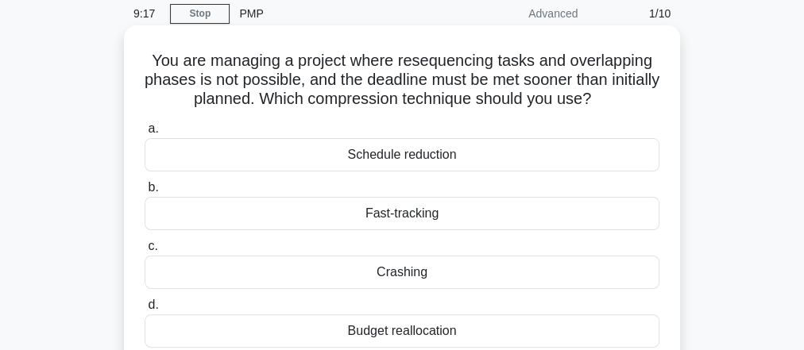
scroll to position [127, 0]
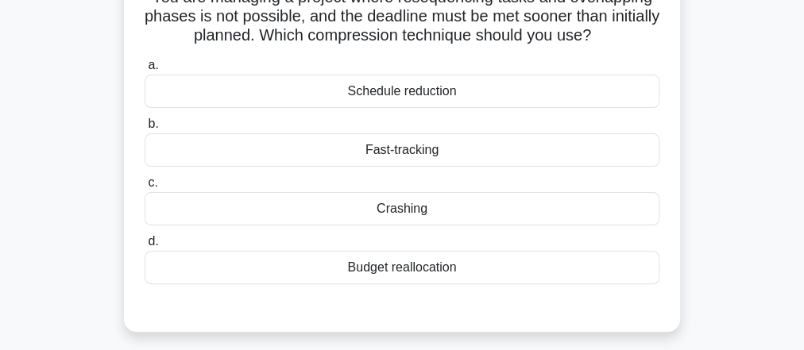
click at [450, 207] on div "Crashing" at bounding box center [402, 208] width 515 height 33
click at [145, 188] on input "c. Crashing" at bounding box center [145, 183] width 0 height 10
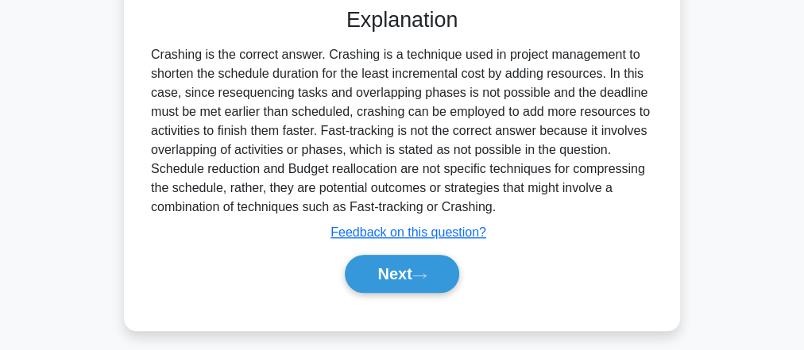
scroll to position [508, 0]
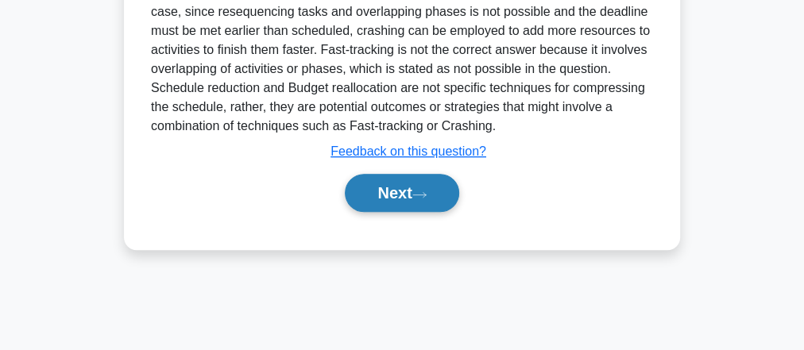
click at [427, 194] on icon at bounding box center [419, 195] width 14 height 9
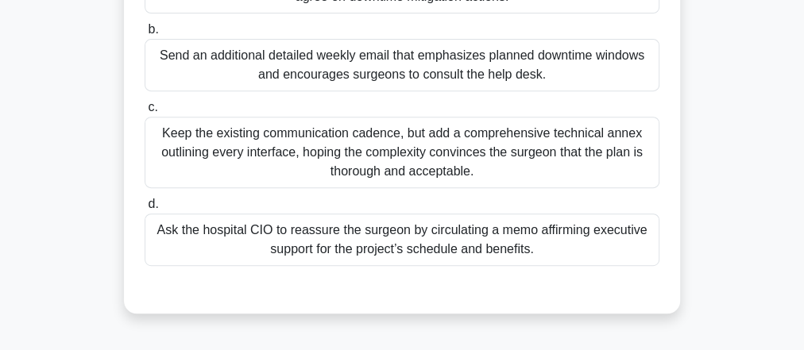
scroll to position [254, 0]
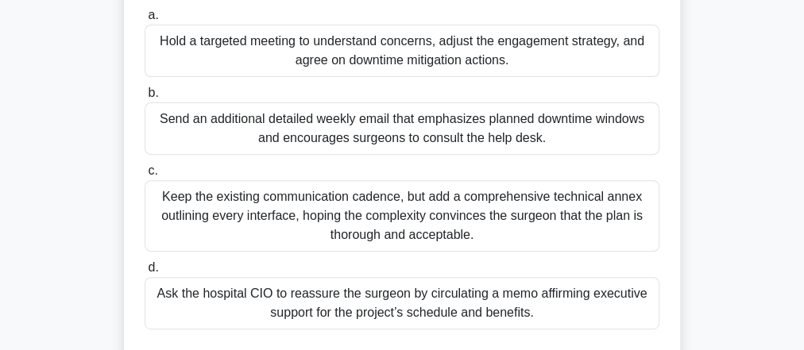
click at [444, 52] on div "Hold a targeted meeting to understand concerns, adjust the engagement strategy,…" at bounding box center [402, 51] width 515 height 52
click at [145, 21] on input "a. Hold a targeted meeting to understand concerns, adjust the engagement strate…" at bounding box center [145, 15] width 0 height 10
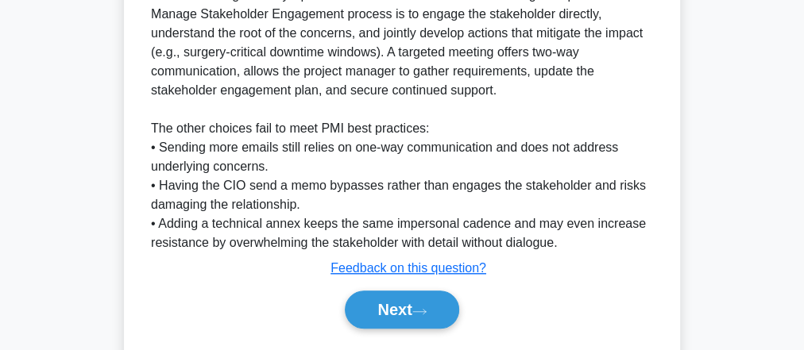
scroll to position [721, 0]
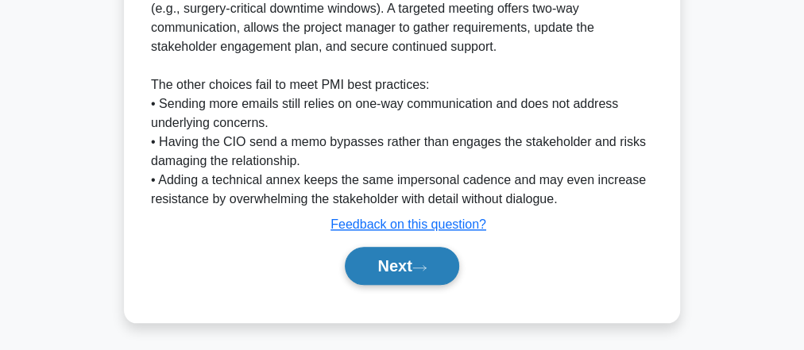
click at [430, 258] on button "Next" at bounding box center [402, 266] width 114 height 38
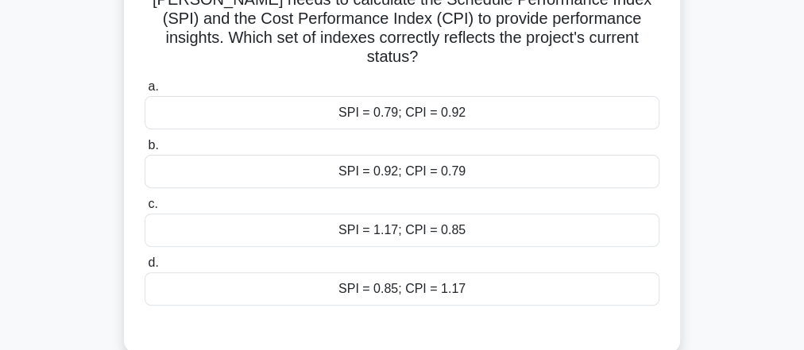
scroll to position [127, 0]
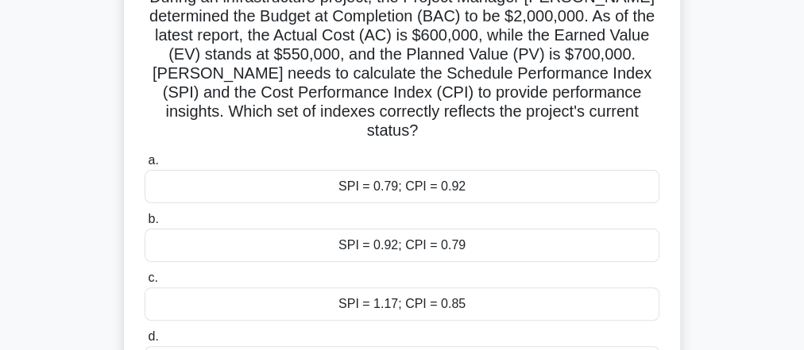
click at [316, 176] on div "SPI = 0.79; CPI = 0.92" at bounding box center [402, 186] width 515 height 33
click at [145, 166] on input "a. SPI = 0.79; CPI = 0.92" at bounding box center [145, 161] width 0 height 10
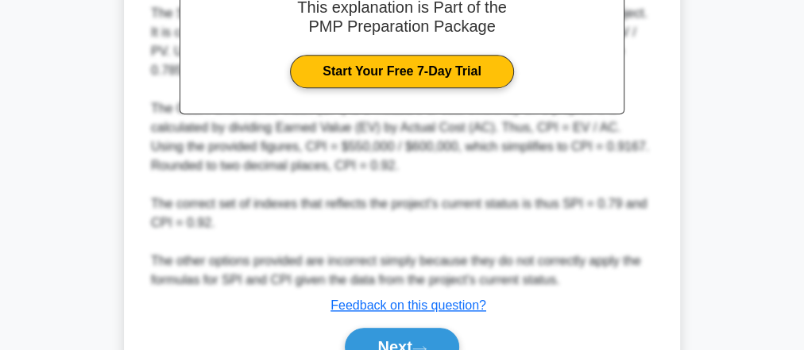
scroll to position [683, 0]
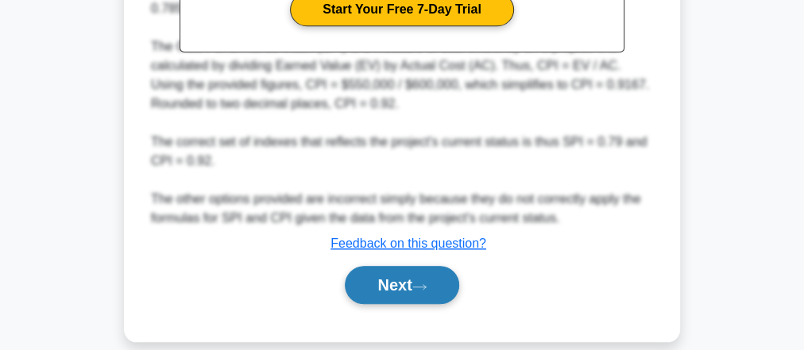
click at [423, 283] on icon at bounding box center [419, 287] width 14 height 9
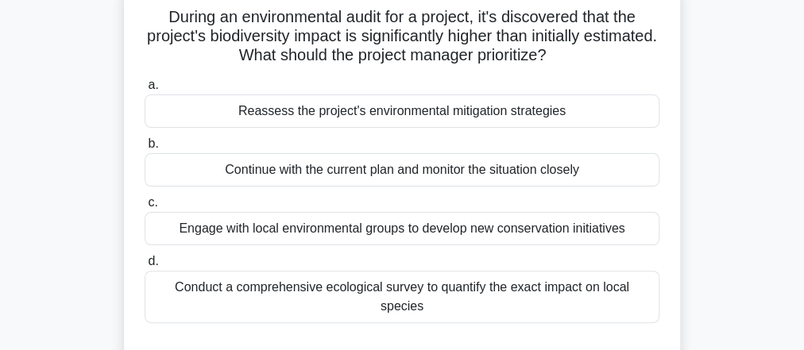
scroll to position [127, 0]
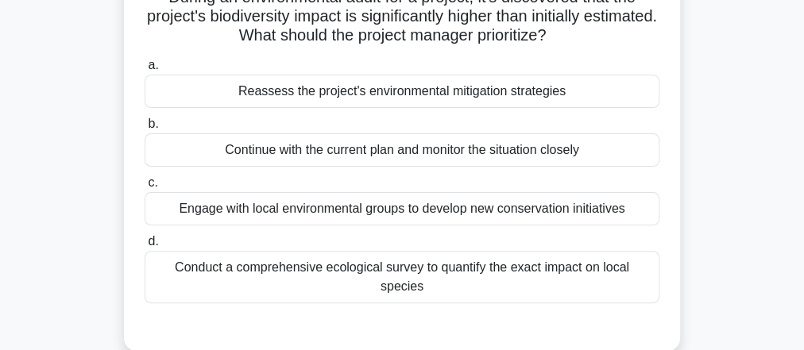
click at [466, 267] on div "Conduct a comprehensive ecological survey to quantify the exact impact on local…" at bounding box center [402, 277] width 515 height 52
click at [145, 247] on input "d. Conduct a comprehensive ecological survey to quantify the exact impact on lo…" at bounding box center [145, 242] width 0 height 10
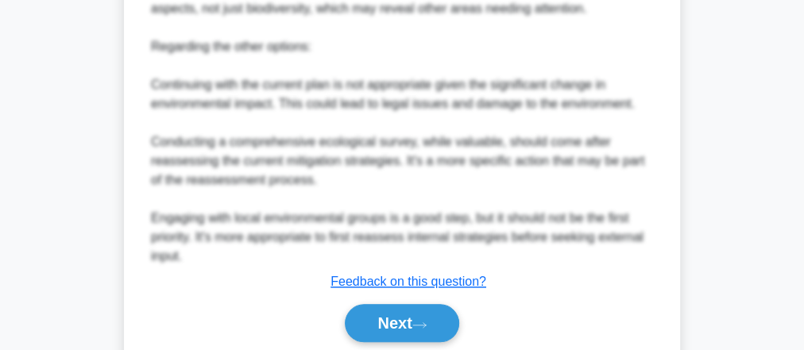
scroll to position [837, 0]
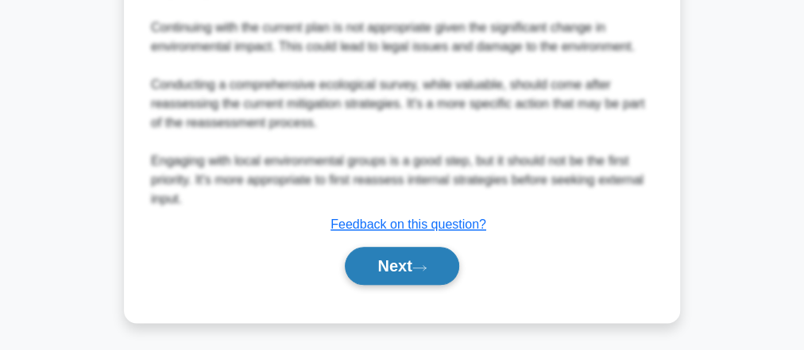
click at [402, 261] on button "Next" at bounding box center [402, 266] width 114 height 38
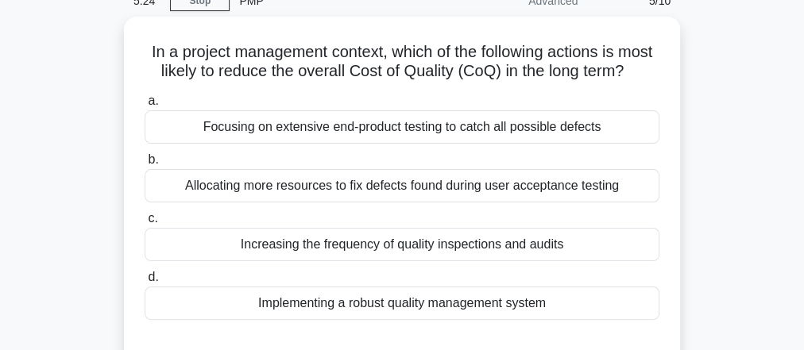
scroll to position [0, 0]
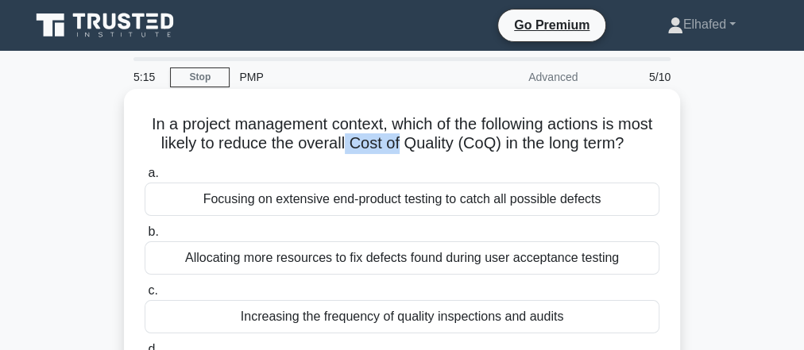
drag, startPoint x: 375, startPoint y: 146, endPoint x: 430, endPoint y: 141, distance: 55.1
click at [430, 141] on h5 "In a project management context, which of the following actions is most likely …" at bounding box center [402, 134] width 518 height 40
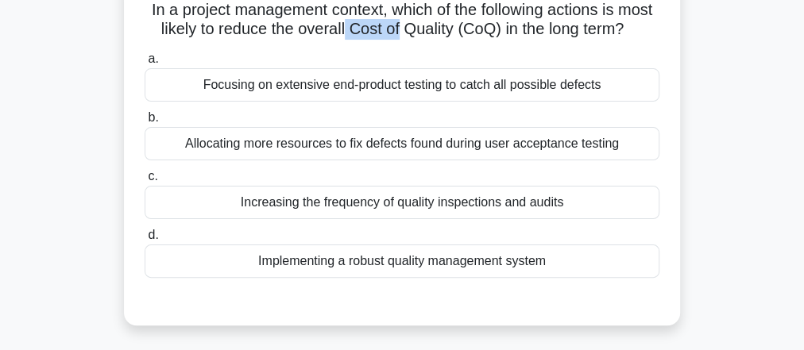
scroll to position [127, 0]
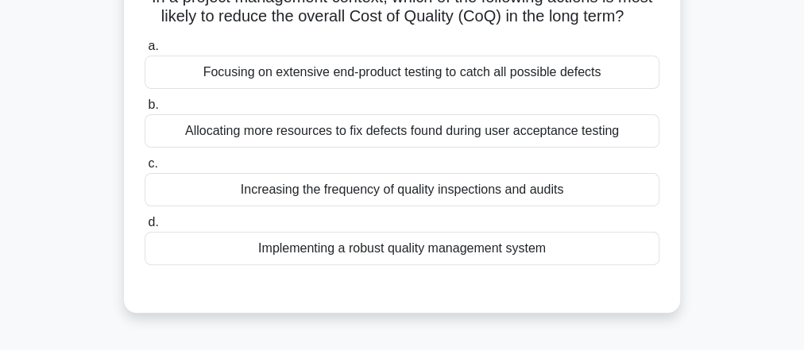
click at [443, 265] on div "Implementing a robust quality management system" at bounding box center [402, 248] width 515 height 33
click at [145, 228] on input "d. Implementing a robust quality management system" at bounding box center [145, 223] width 0 height 10
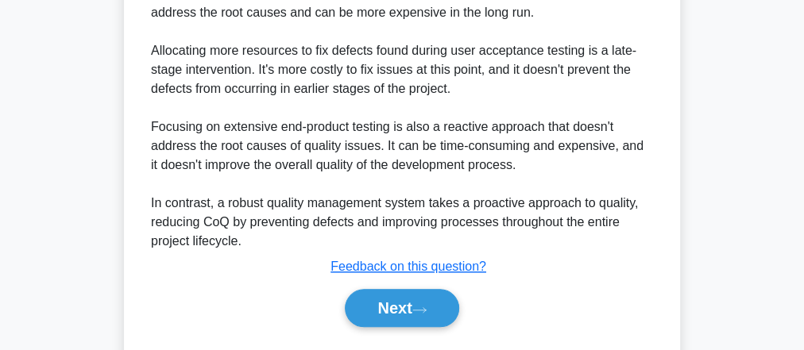
scroll to position [816, 0]
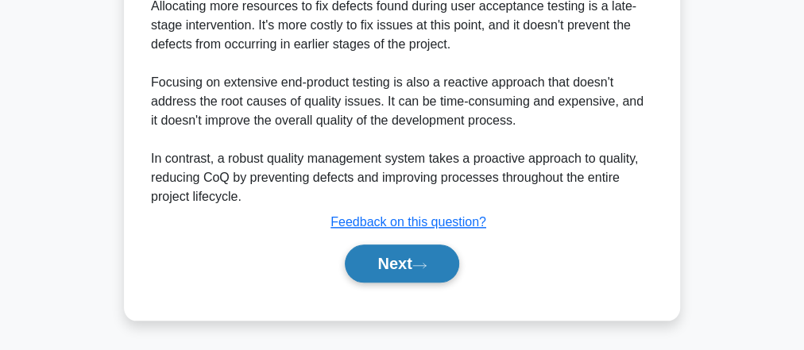
click at [421, 260] on button "Next" at bounding box center [402, 264] width 114 height 38
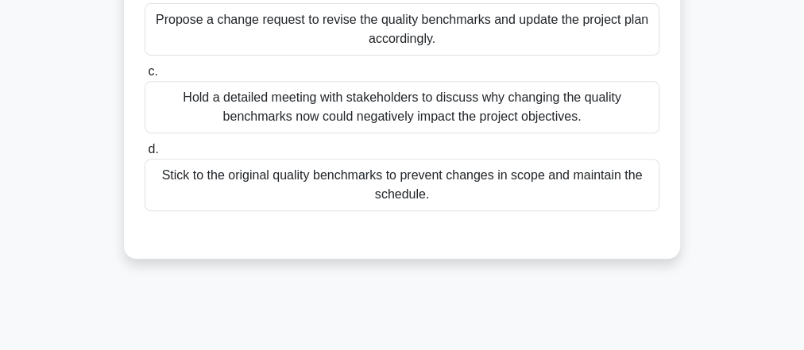
scroll to position [318, 0]
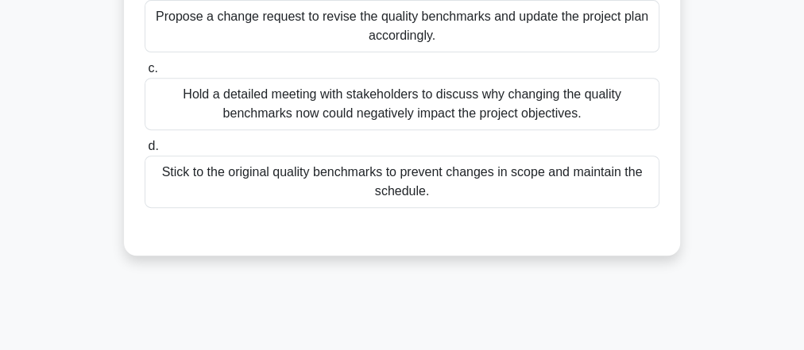
click at [422, 103] on div "Hold a detailed meeting with stakeholders to discuss why changing the quality b…" at bounding box center [402, 104] width 515 height 52
click at [145, 74] on input "c. Hold a detailed meeting with stakeholders to discuss why changing the qualit…" at bounding box center [145, 69] width 0 height 10
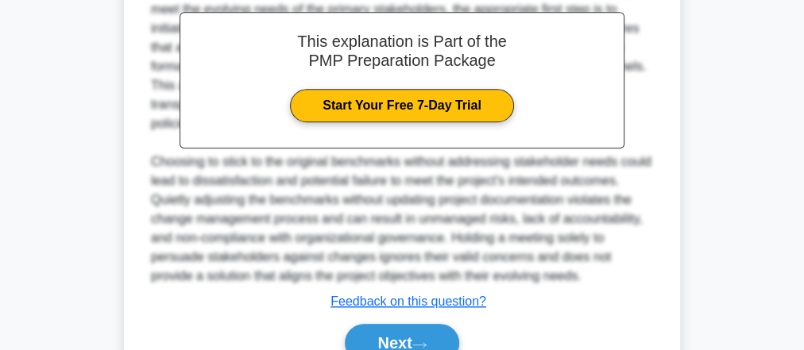
scroll to position [684, 0]
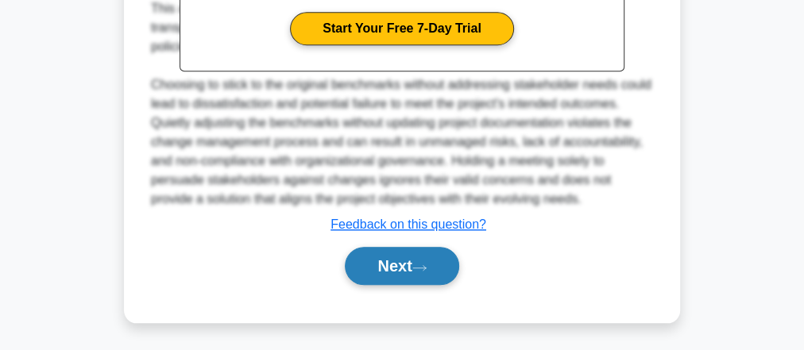
click at [427, 265] on icon at bounding box center [419, 268] width 14 height 9
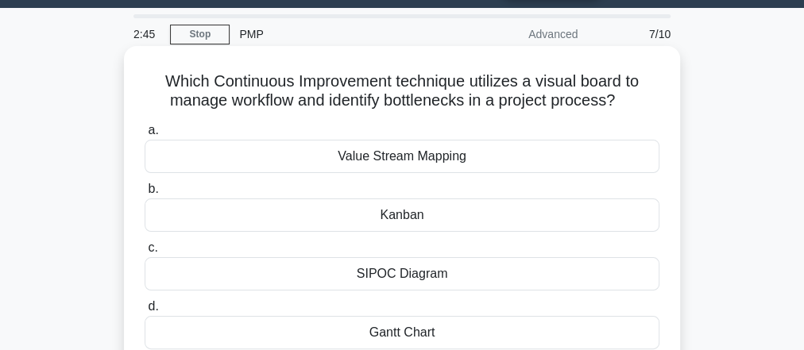
scroll to position [64, 0]
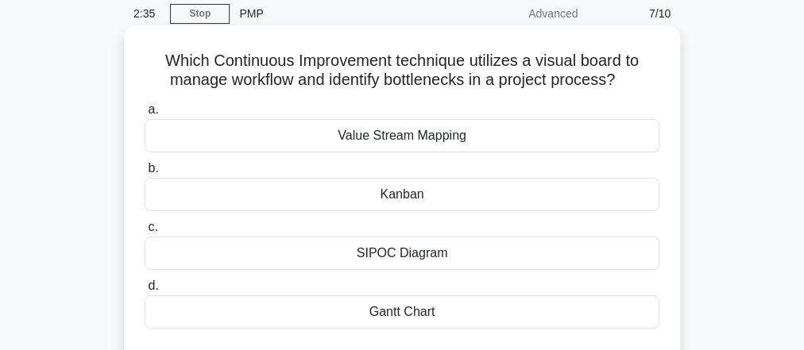
click at [412, 195] on div "Kanban" at bounding box center [402, 194] width 515 height 33
click at [145, 174] on input "b. Kanban" at bounding box center [145, 169] width 0 height 10
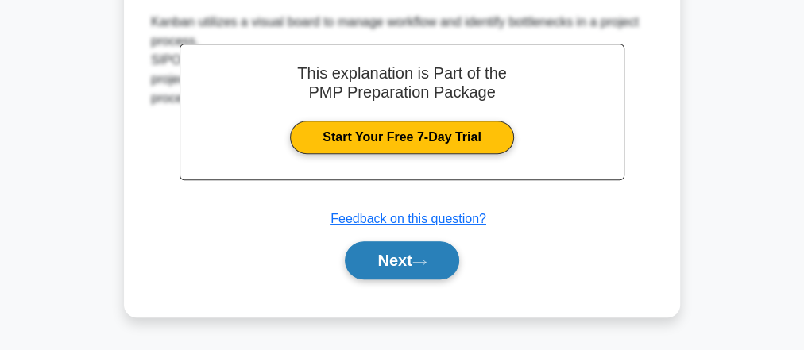
scroll to position [508, 0]
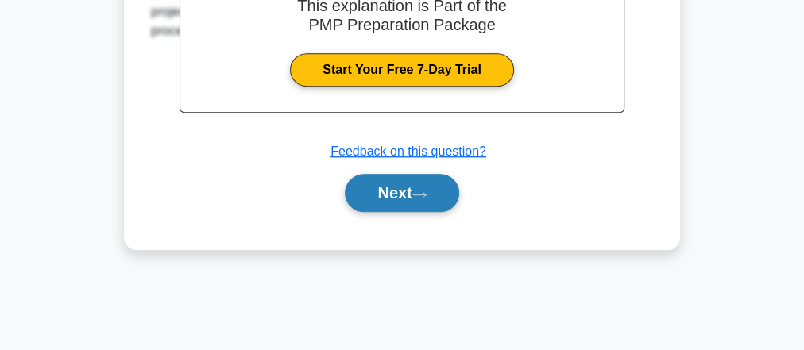
click at [424, 196] on icon at bounding box center [419, 195] width 14 height 9
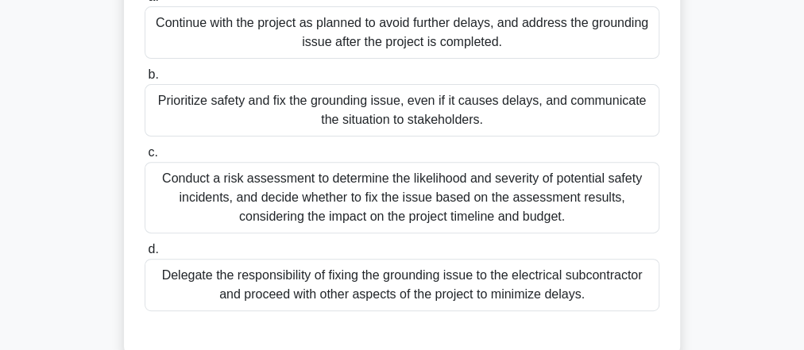
scroll to position [254, 0]
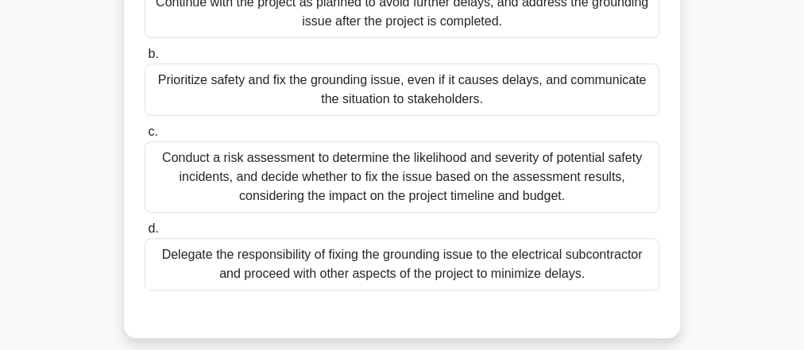
click at [480, 183] on div "Conduct a risk assessment to determine the likelihood and severity of potential…" at bounding box center [402, 177] width 515 height 72
click at [145, 137] on input "c. Conduct a risk assessment to determine the likelihood and severity of potent…" at bounding box center [145, 132] width 0 height 10
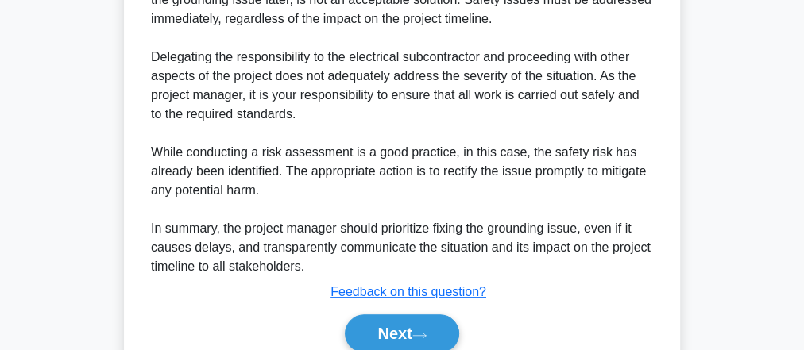
scroll to position [827, 0]
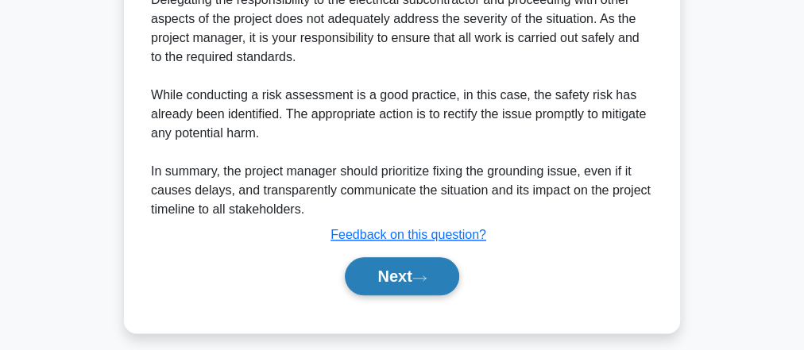
click at [443, 279] on button "Next" at bounding box center [402, 276] width 114 height 38
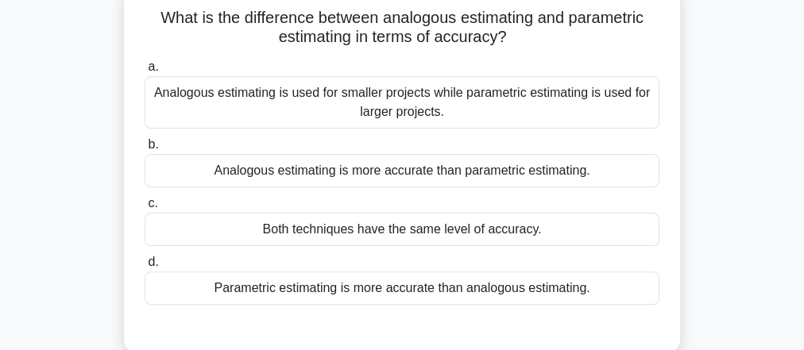
scroll to position [127, 0]
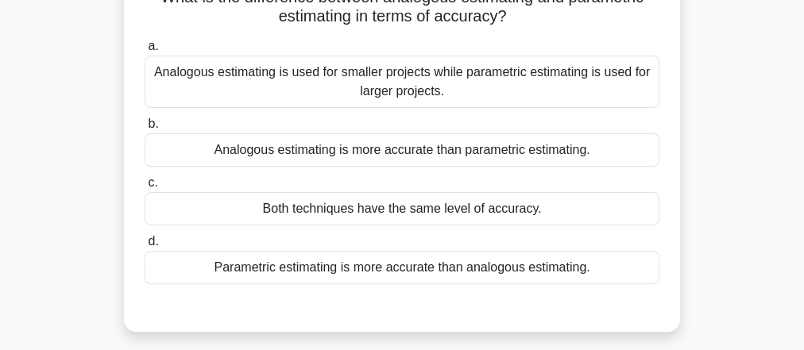
click at [439, 267] on div "Parametric estimating is more accurate than analogous estimating." at bounding box center [402, 267] width 515 height 33
click at [145, 247] on input "d. Parametric estimating is more accurate than analogous estimating." at bounding box center [145, 242] width 0 height 10
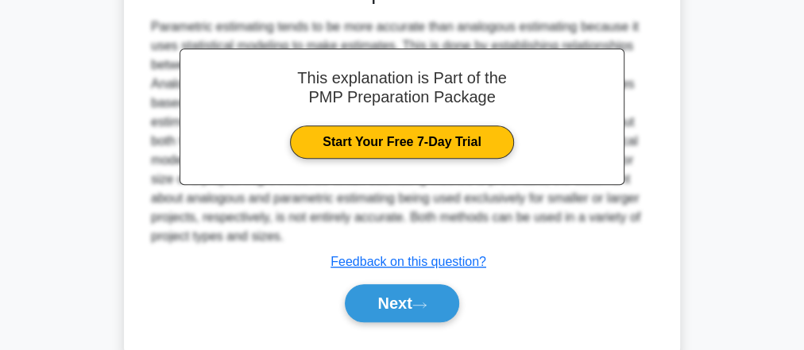
scroll to position [508, 0]
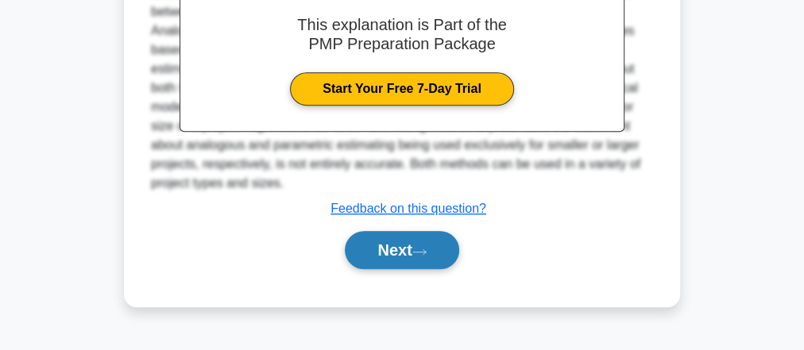
click at [435, 254] on button "Next" at bounding box center [402, 250] width 114 height 38
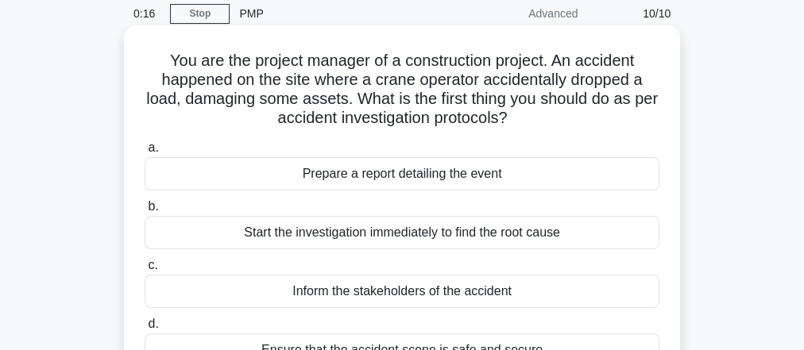
scroll to position [127, 0]
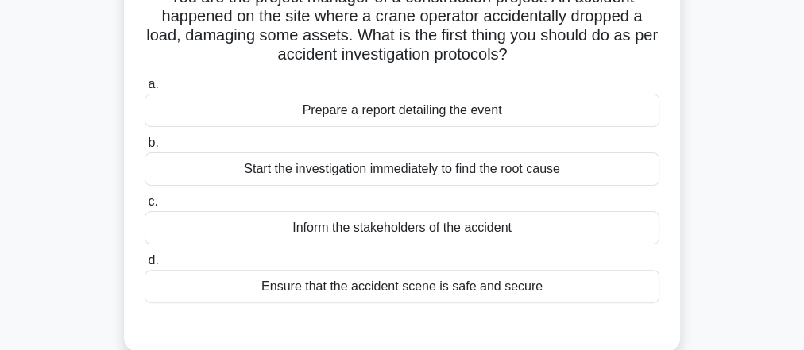
click at [448, 284] on div "Ensure that the accident scene is safe and secure" at bounding box center [402, 286] width 515 height 33
click at [145, 266] on input "d. Ensure that the accident scene is safe and secure" at bounding box center [145, 261] width 0 height 10
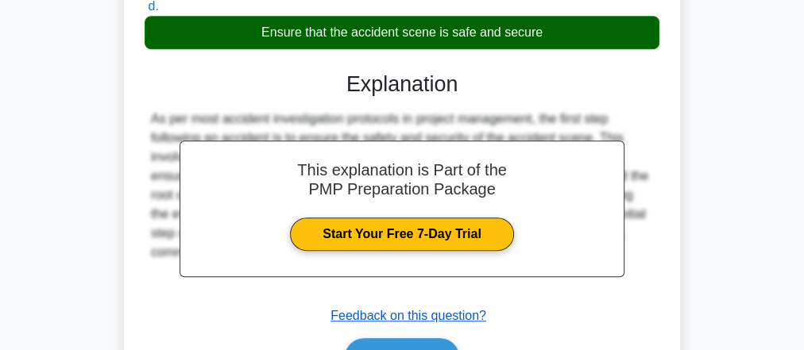
scroll to position [508, 0]
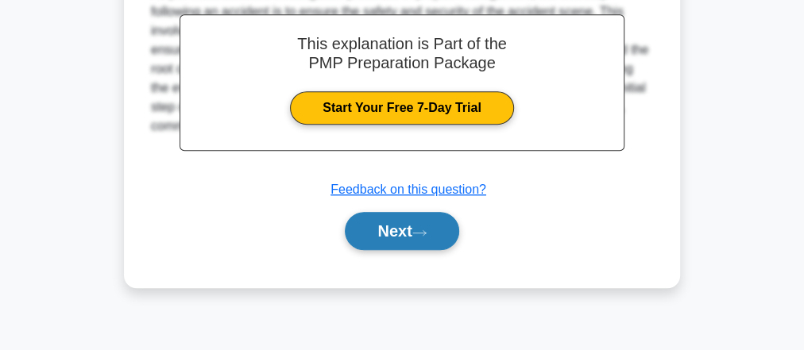
click at [431, 234] on button "Next" at bounding box center [402, 231] width 114 height 38
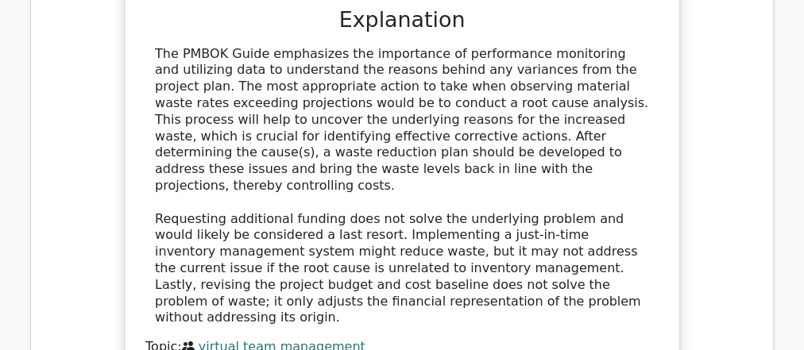
scroll to position [1780, 0]
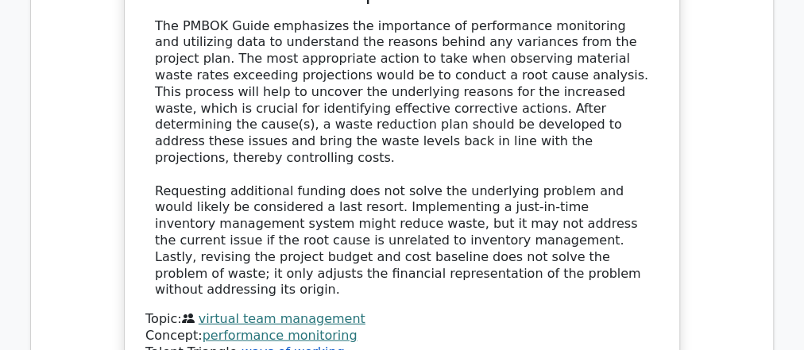
click at [293, 345] on link "ways of working" at bounding box center [293, 352] width 103 height 15
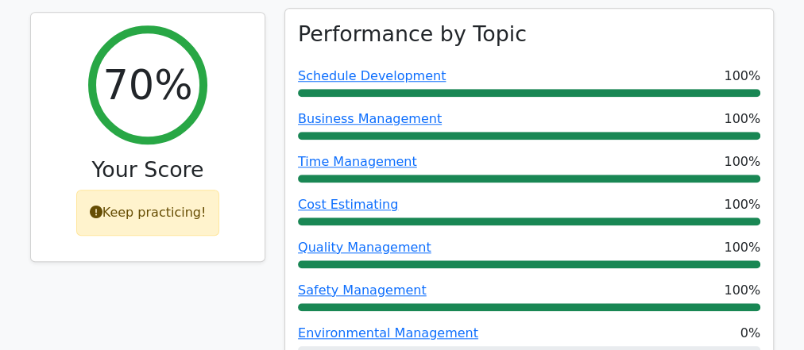
scroll to position [827, 0]
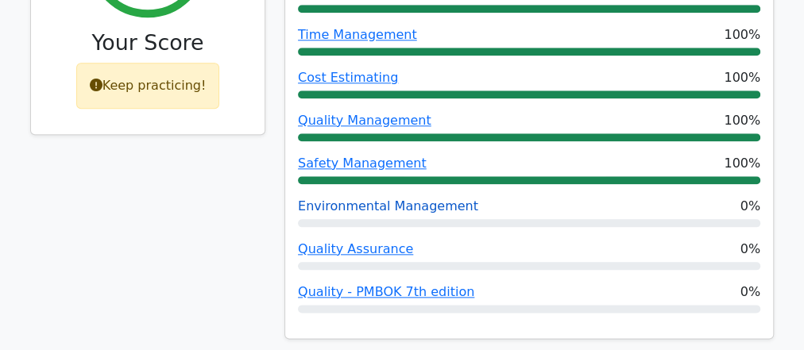
click at [397, 199] on link "Environmental Management" at bounding box center [388, 206] width 180 height 15
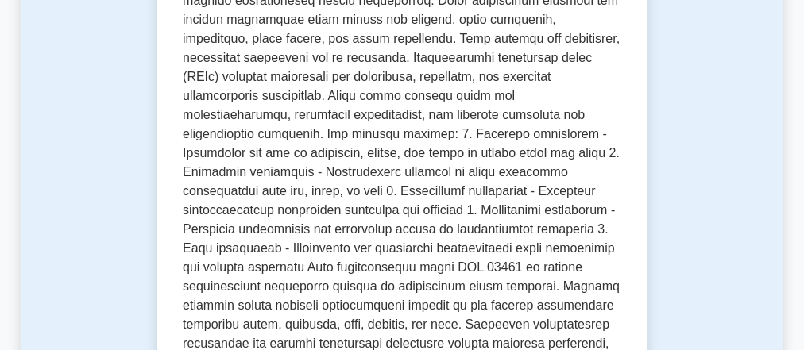
scroll to position [636, 0]
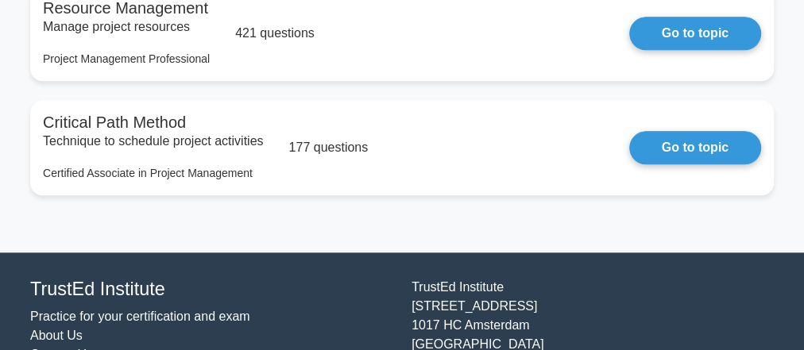
scroll to position [3964, 0]
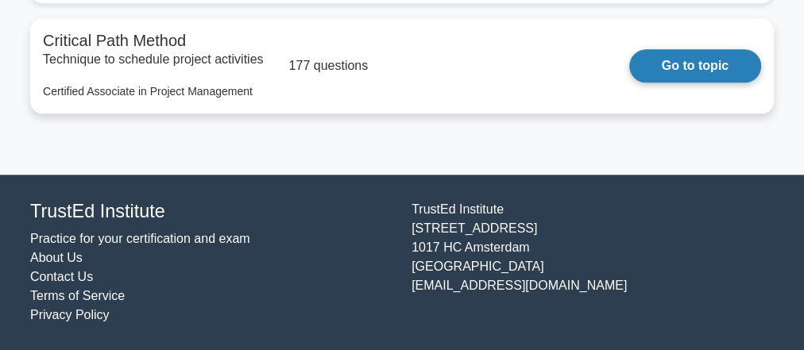
click at [695, 72] on link "Go to topic" at bounding box center [695, 65] width 132 height 33
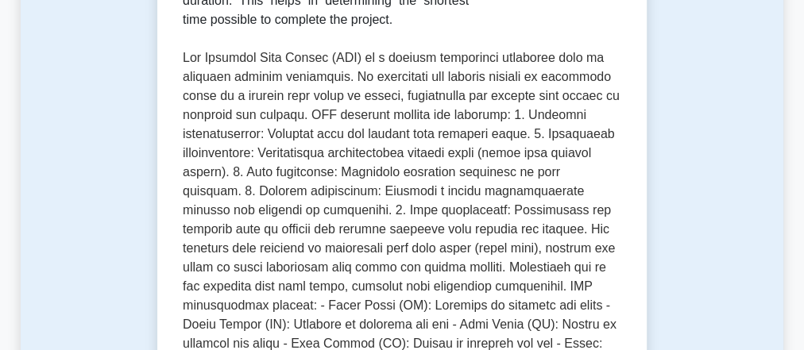
scroll to position [445, 0]
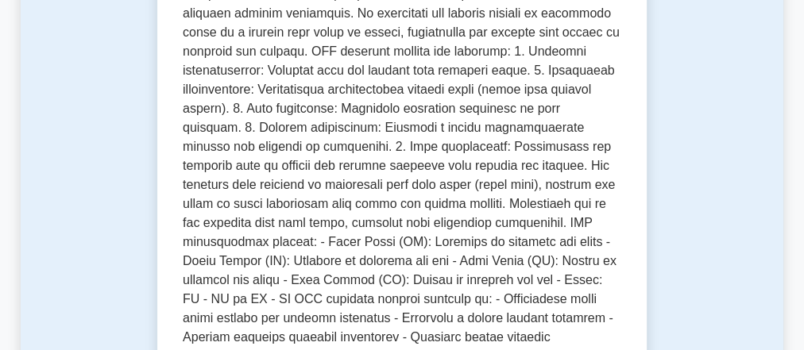
click at [424, 207] on p at bounding box center [402, 223] width 439 height 477
drag, startPoint x: 333, startPoint y: 185, endPoint x: 364, endPoint y: 184, distance: 31.0
click at [364, 184] on p at bounding box center [402, 223] width 439 height 477
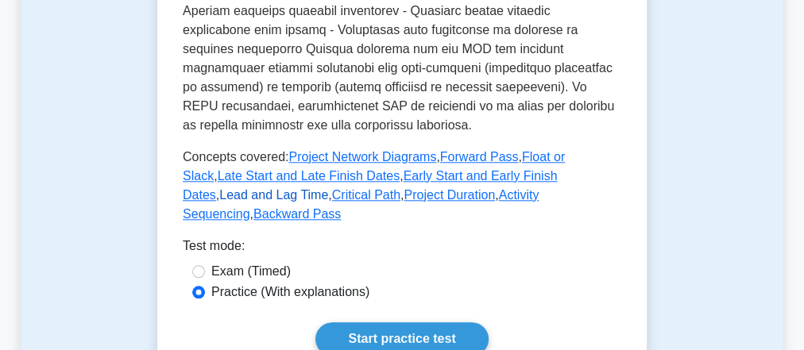
scroll to position [827, 0]
